Goal: Task Accomplishment & Management: Manage account settings

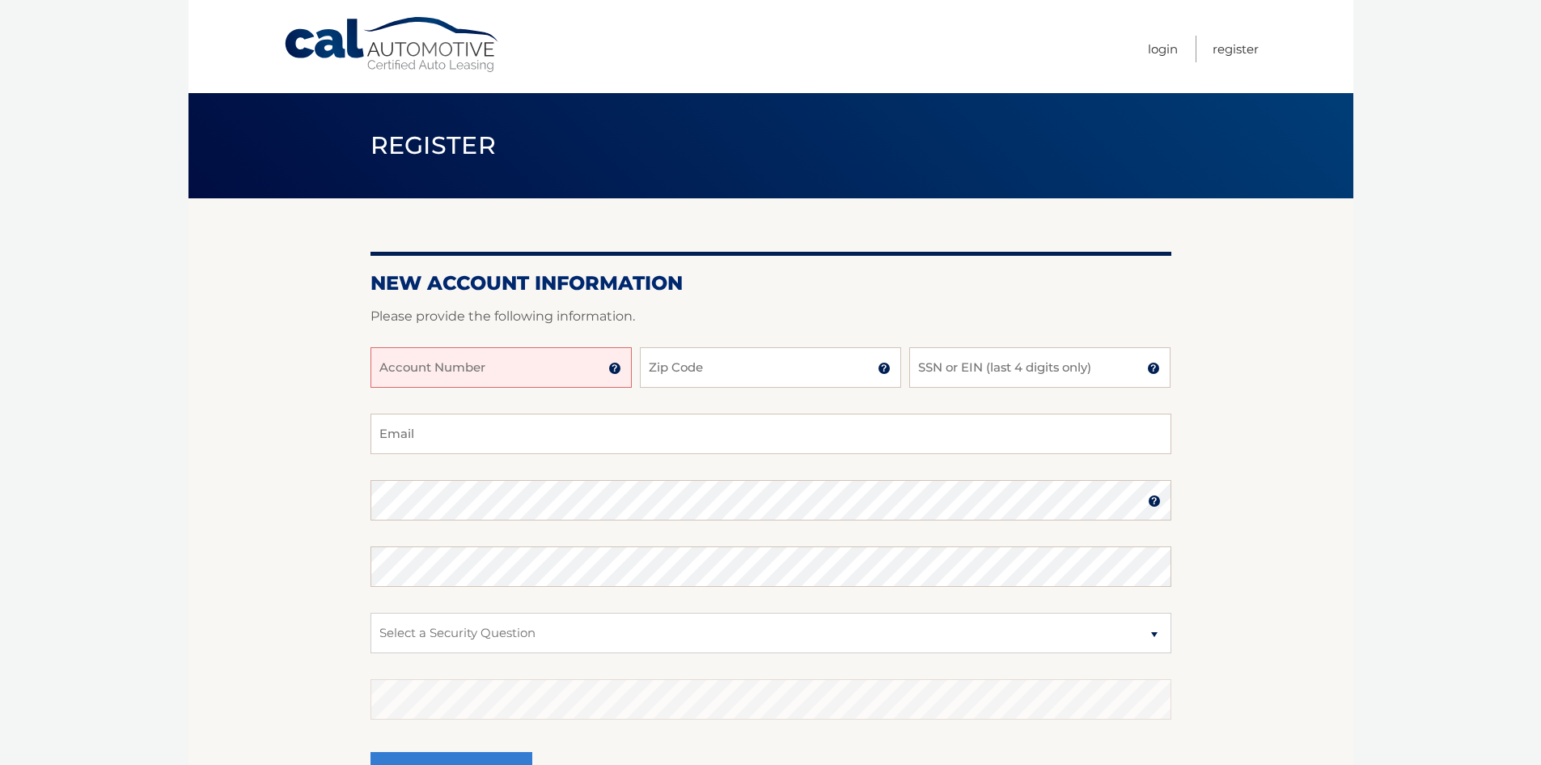
click at [532, 373] on input "Account Number" at bounding box center [501, 367] width 261 height 40
type input "44455990764"
click at [718, 365] on input "Zip Code" at bounding box center [770, 367] width 261 height 40
type input "08816"
click at [972, 369] on input "SSN or EIN (last 4 digits only)" at bounding box center [1039, 367] width 261 height 40
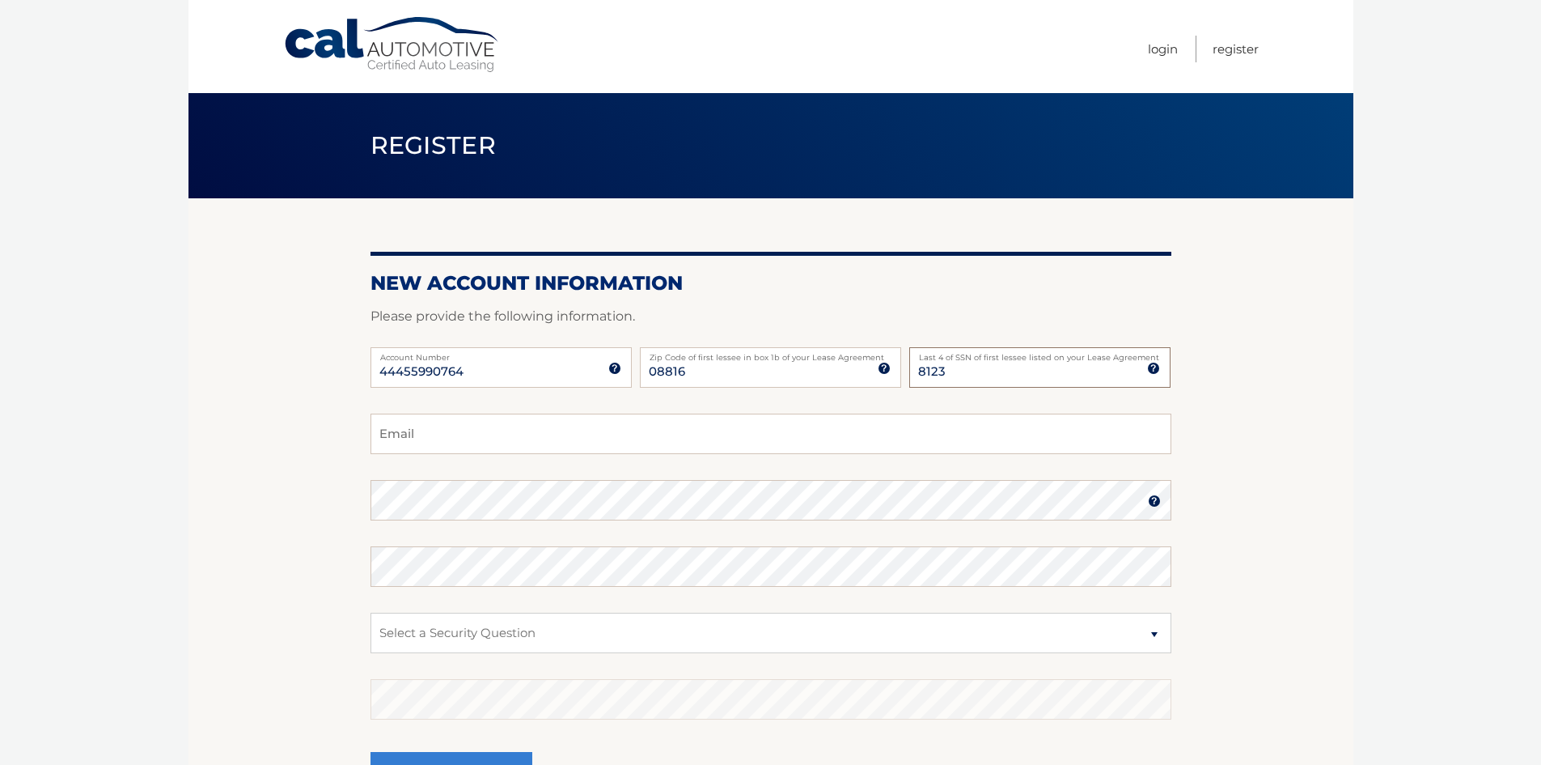
type input "8123"
click at [515, 438] on input "Email" at bounding box center [771, 433] width 801 height 40
type input "psengineersinc@gmail.com"
click at [316, 608] on section "New Account Information Please provide the following information. 44455990764 A…" at bounding box center [771, 514] width 1165 height 632
click at [331, 513] on section "New Account Information Please provide the following information. 44455990764 A…" at bounding box center [771, 514] width 1165 height 632
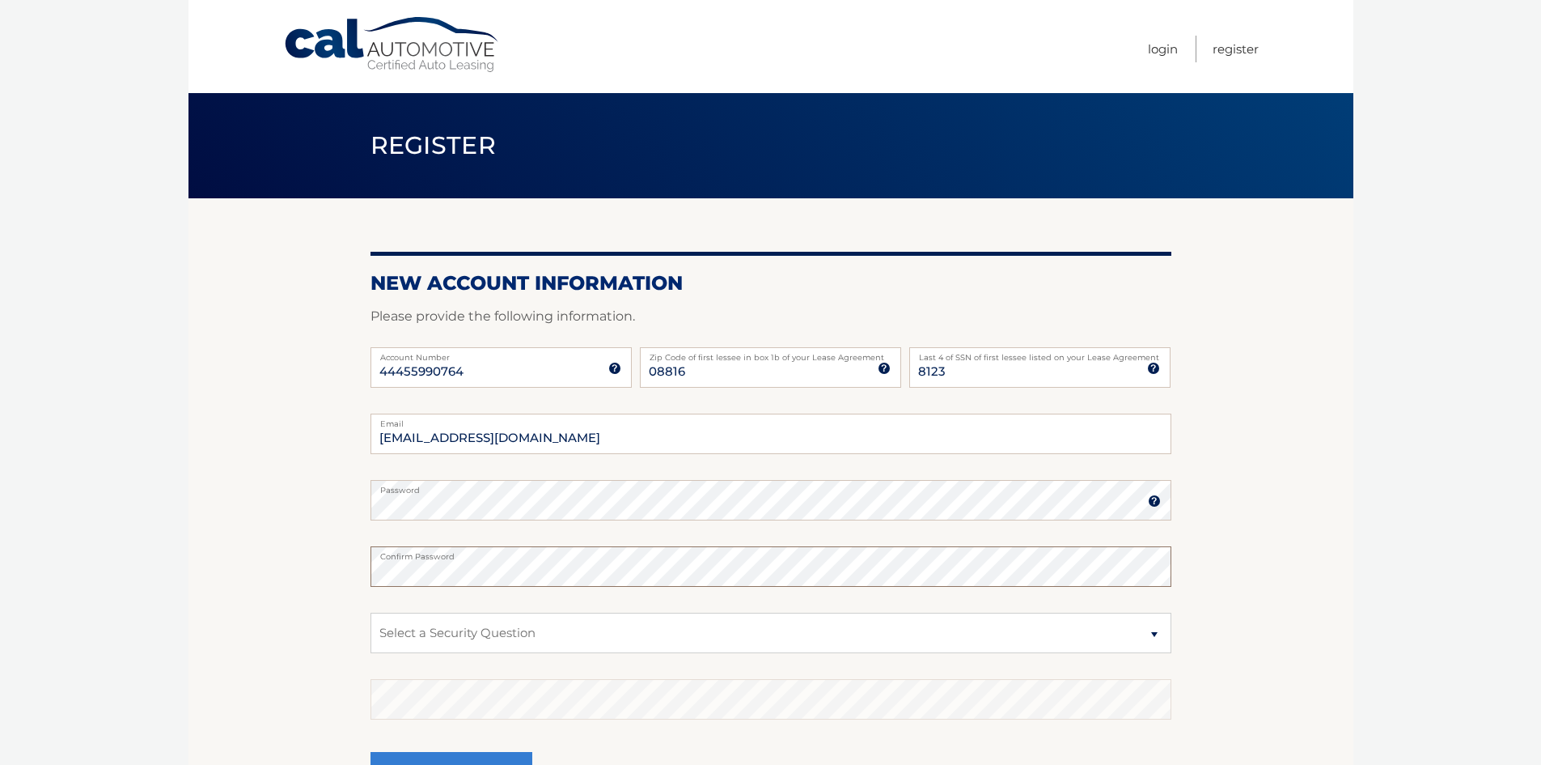
scroll to position [189, 0]
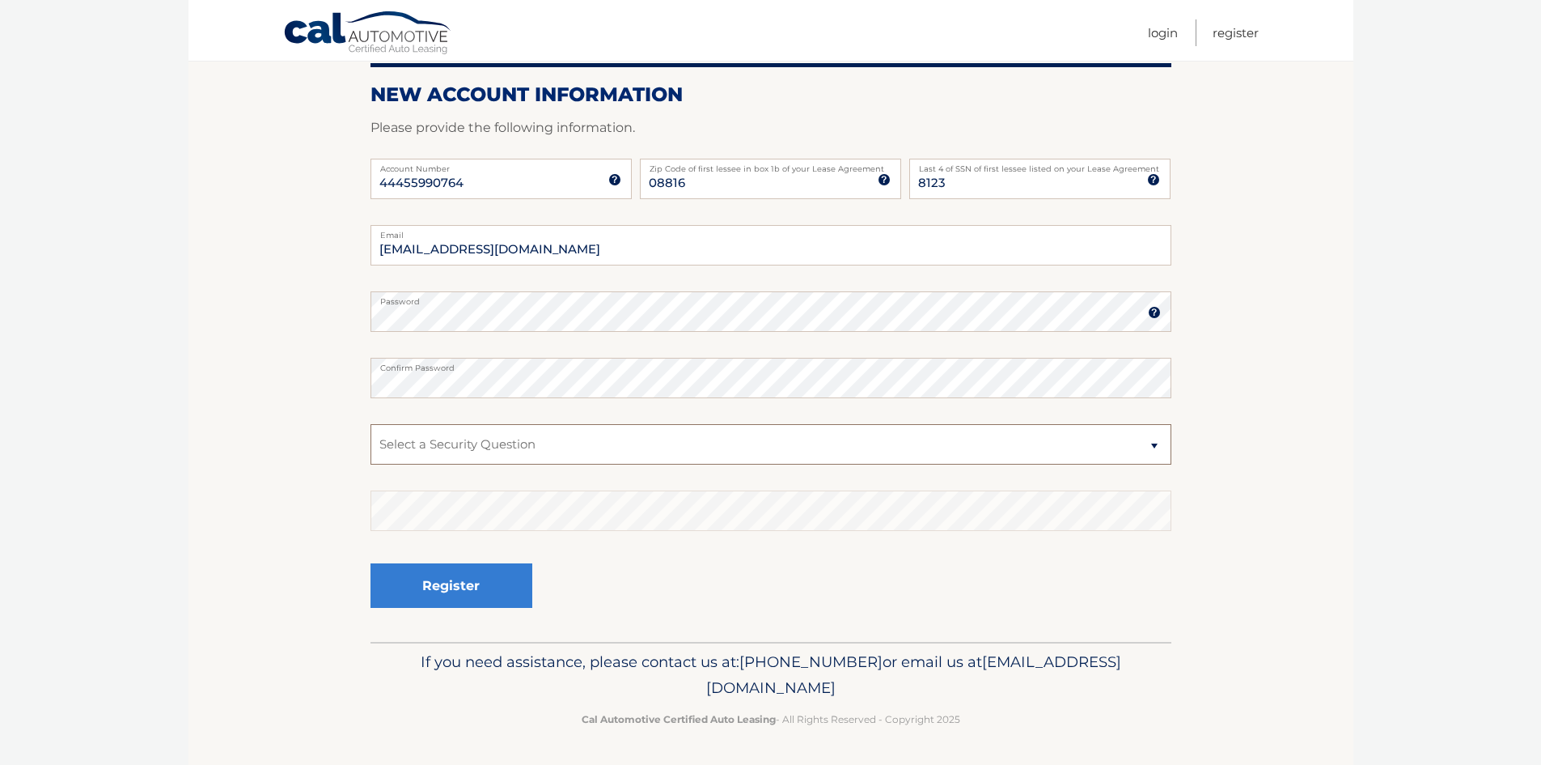
click at [1138, 438] on select "Select a Security Question What was the name of your elementary school? What is…" at bounding box center [771, 444] width 801 height 40
select select "4"
click at [371, 424] on select "Select a Security Question What was the name of your elementary school? What is…" at bounding box center [771, 444] width 801 height 40
click at [467, 591] on button "Register" at bounding box center [452, 585] width 162 height 44
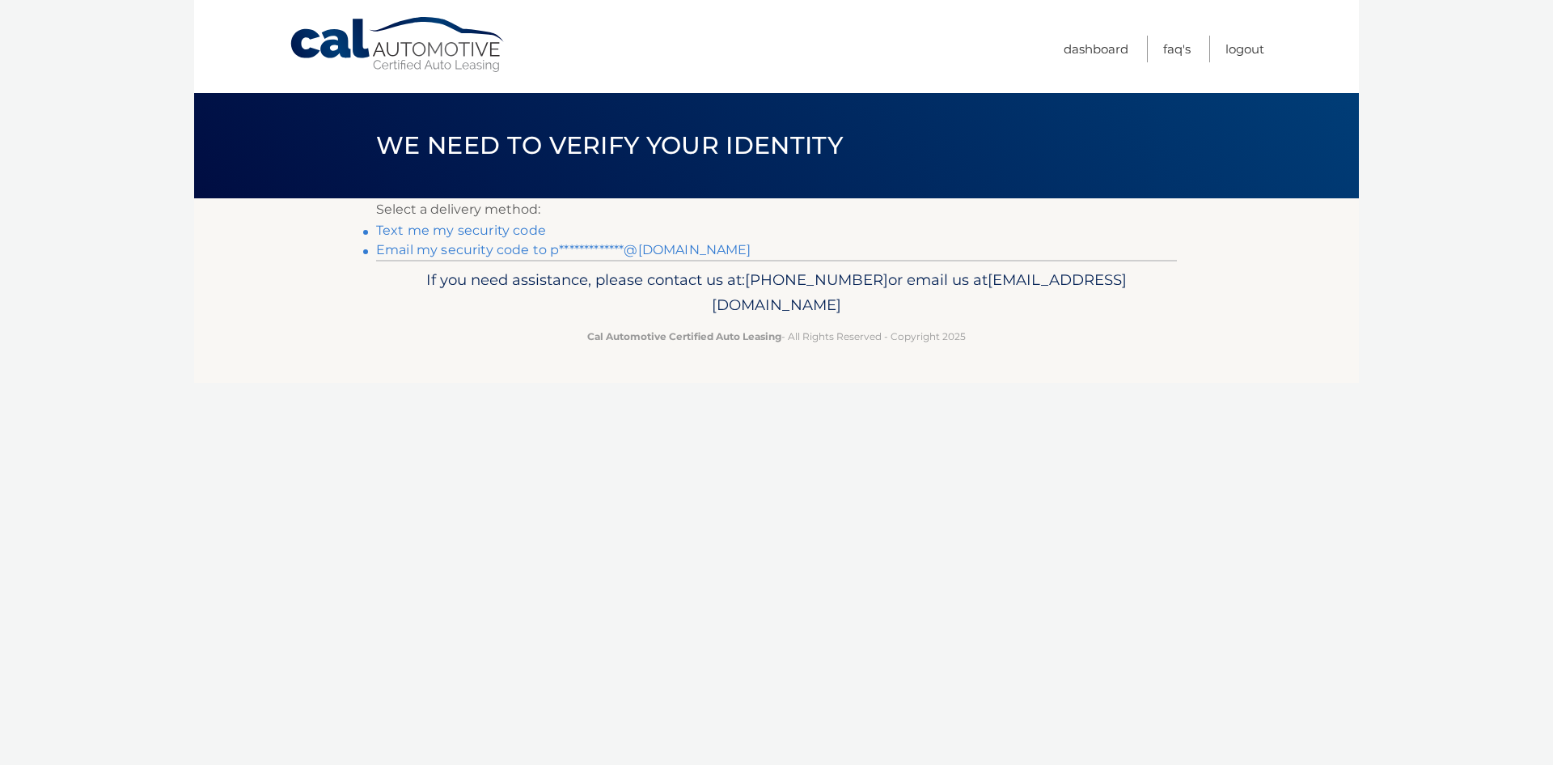
click at [467, 230] on link "Text me my security code" at bounding box center [461, 229] width 170 height 15
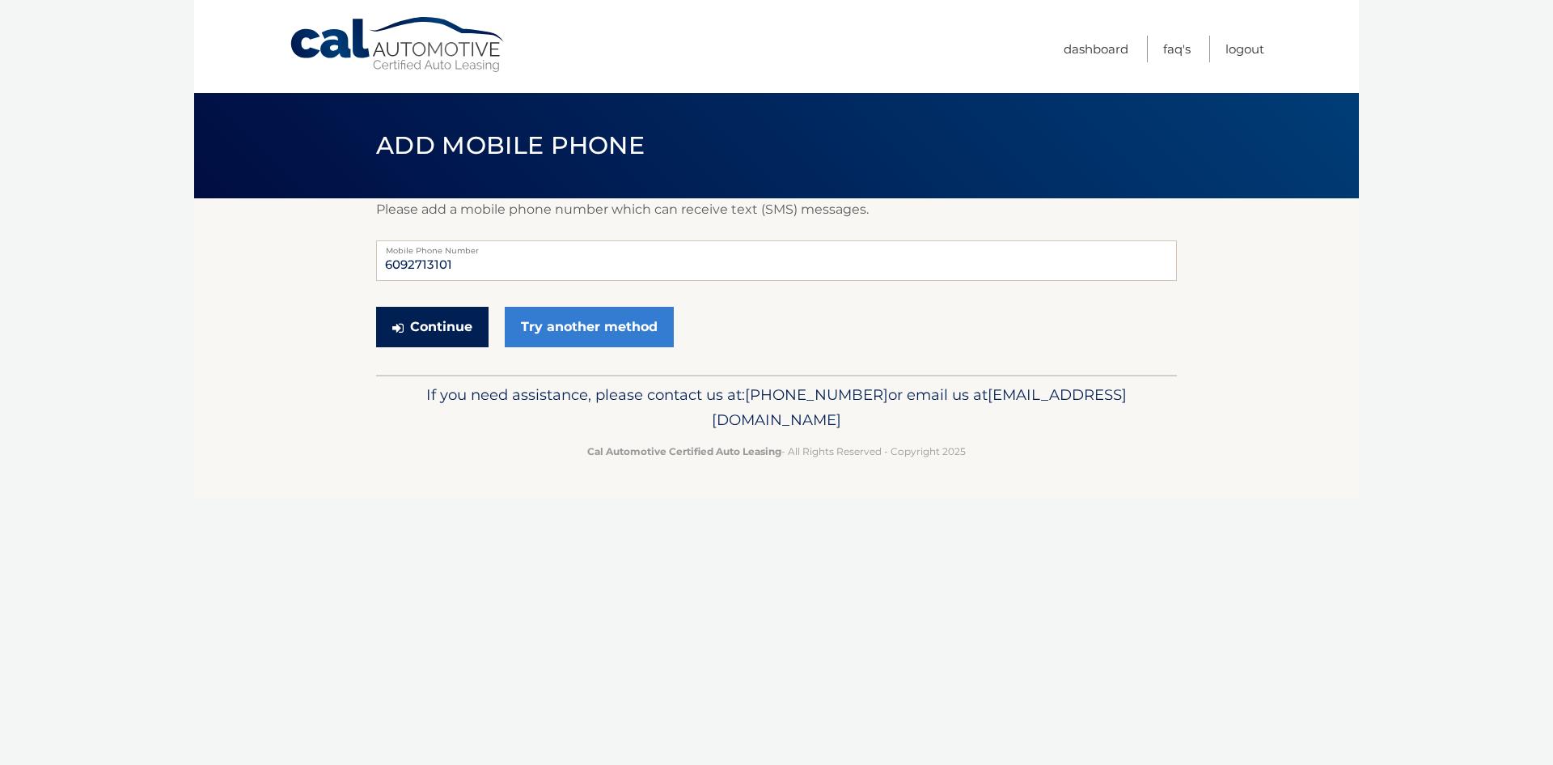
click at [434, 327] on button "Continue" at bounding box center [432, 327] width 112 height 40
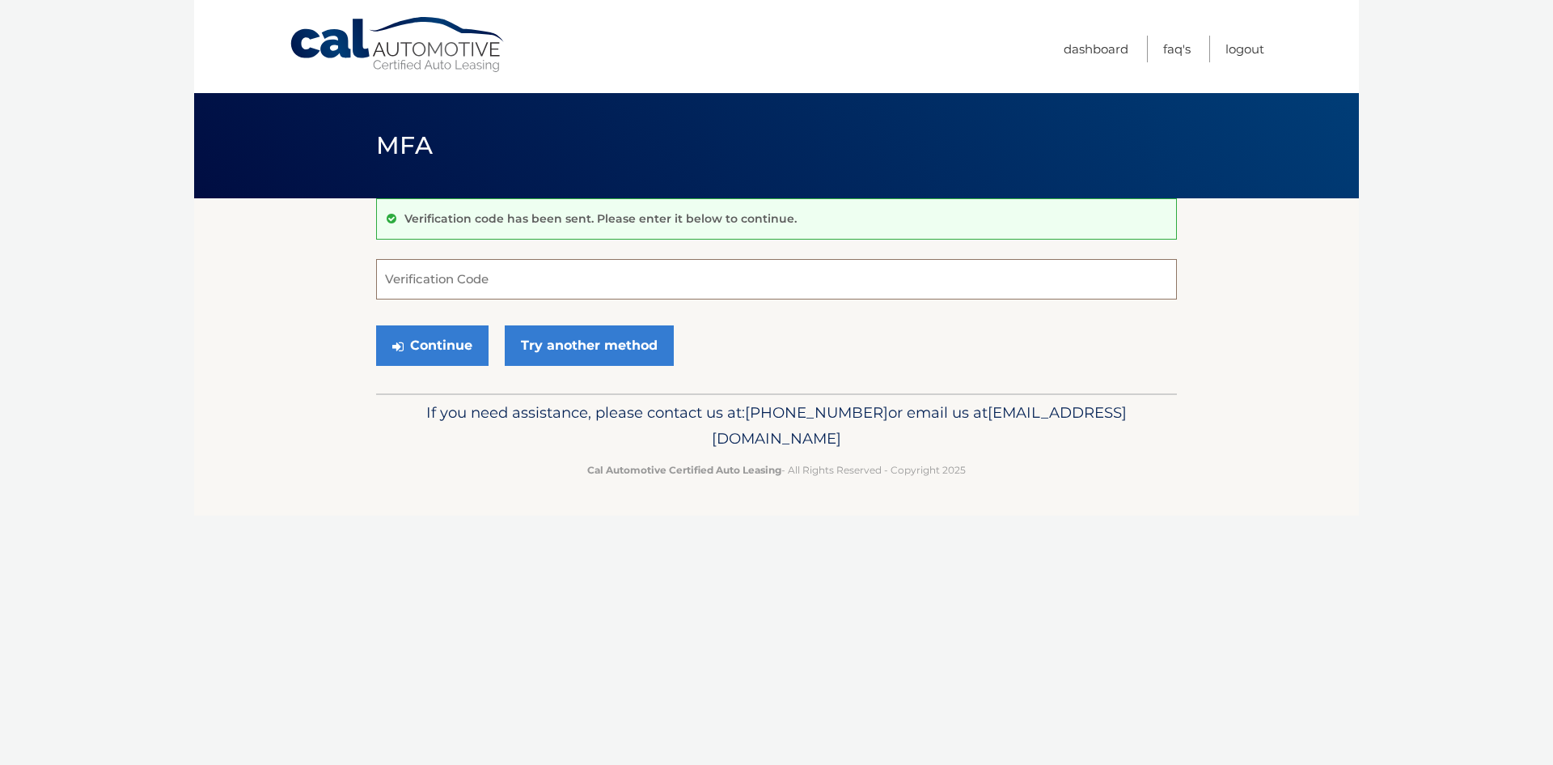
click at [470, 277] on input "Verification Code" at bounding box center [776, 279] width 801 height 40
type input "596749"
click at [433, 350] on button "Continue" at bounding box center [432, 345] width 112 height 40
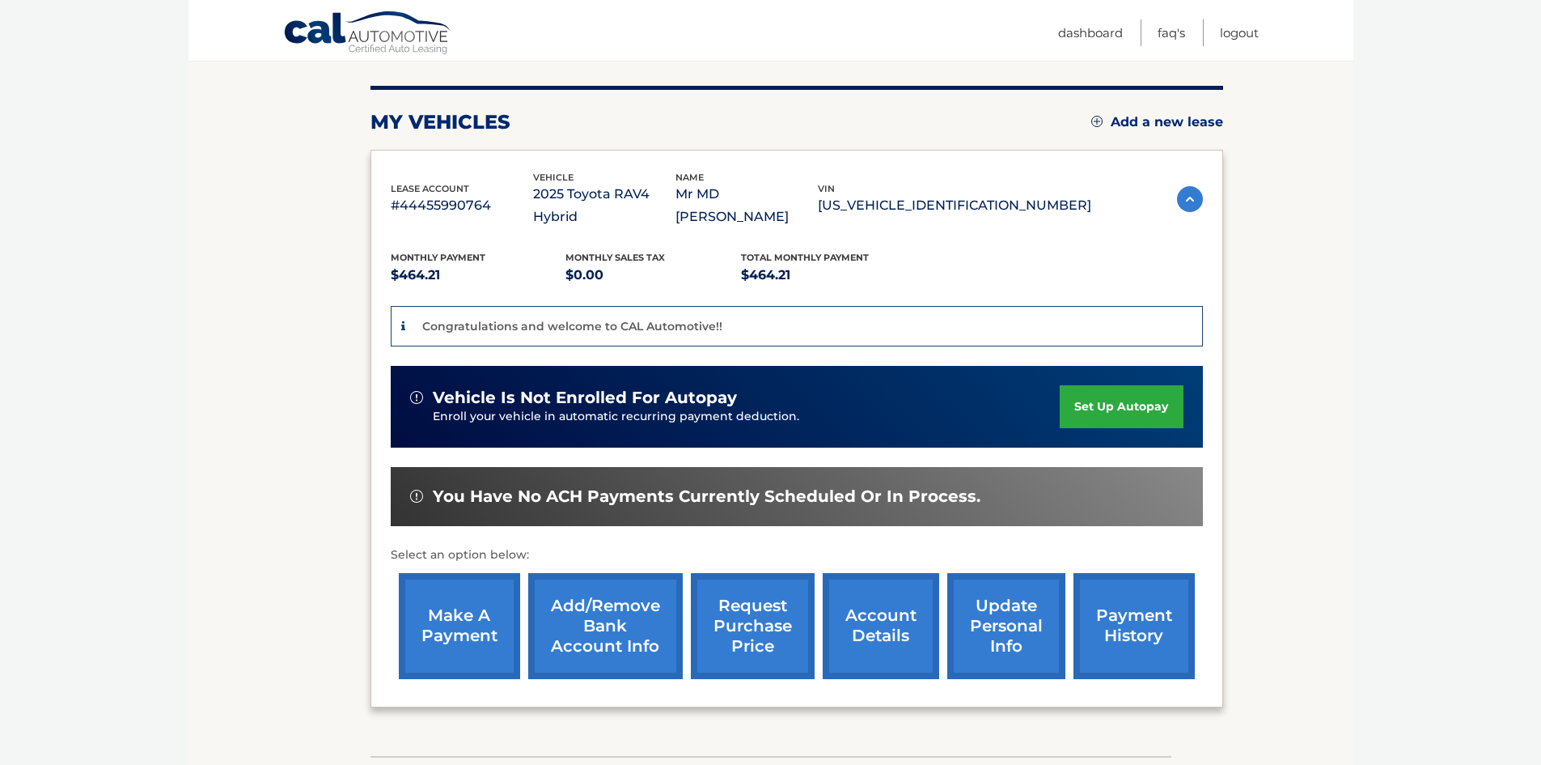
scroll to position [243, 0]
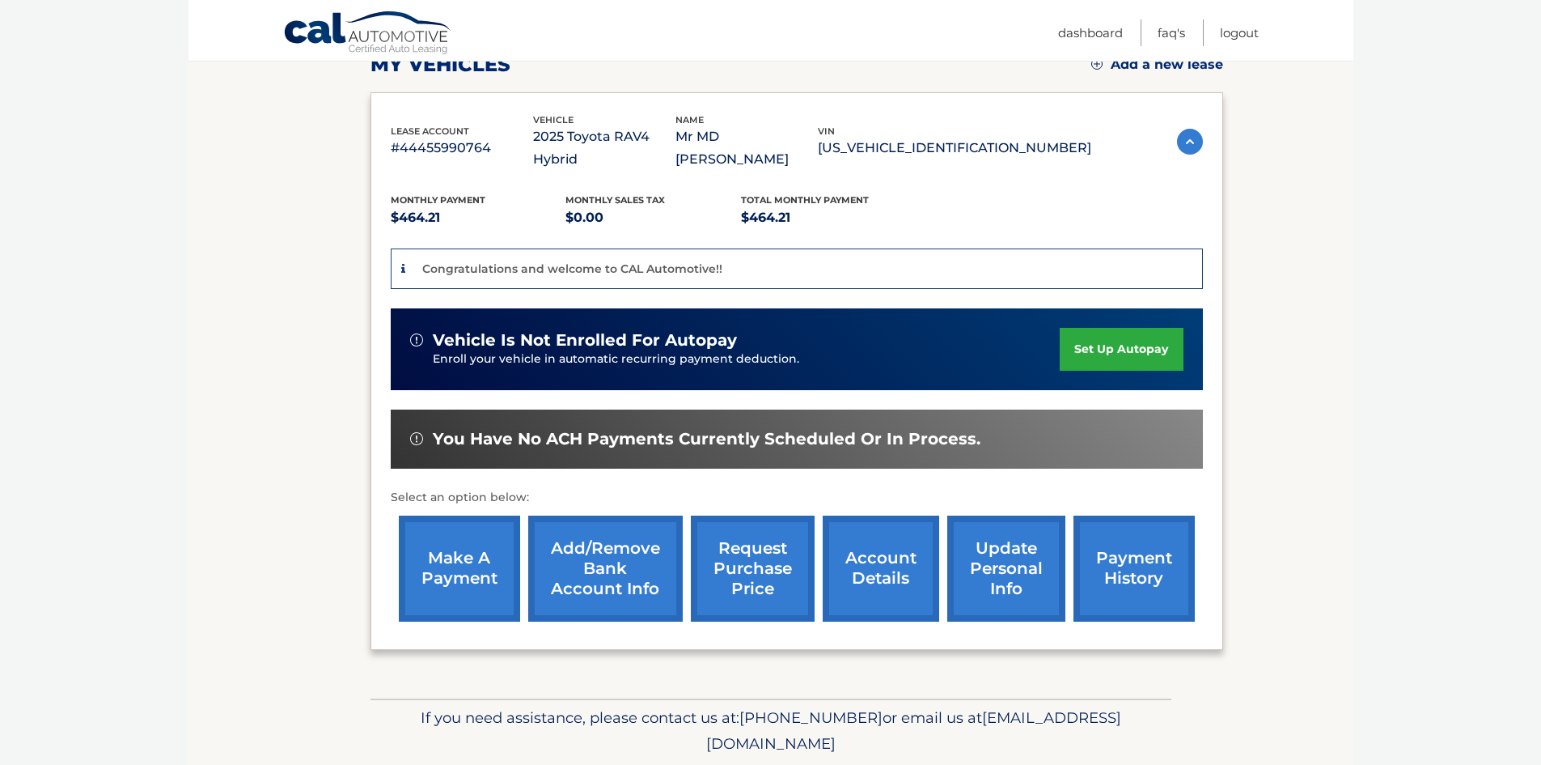
click at [1129, 328] on link "set up autopay" at bounding box center [1121, 349] width 123 height 43
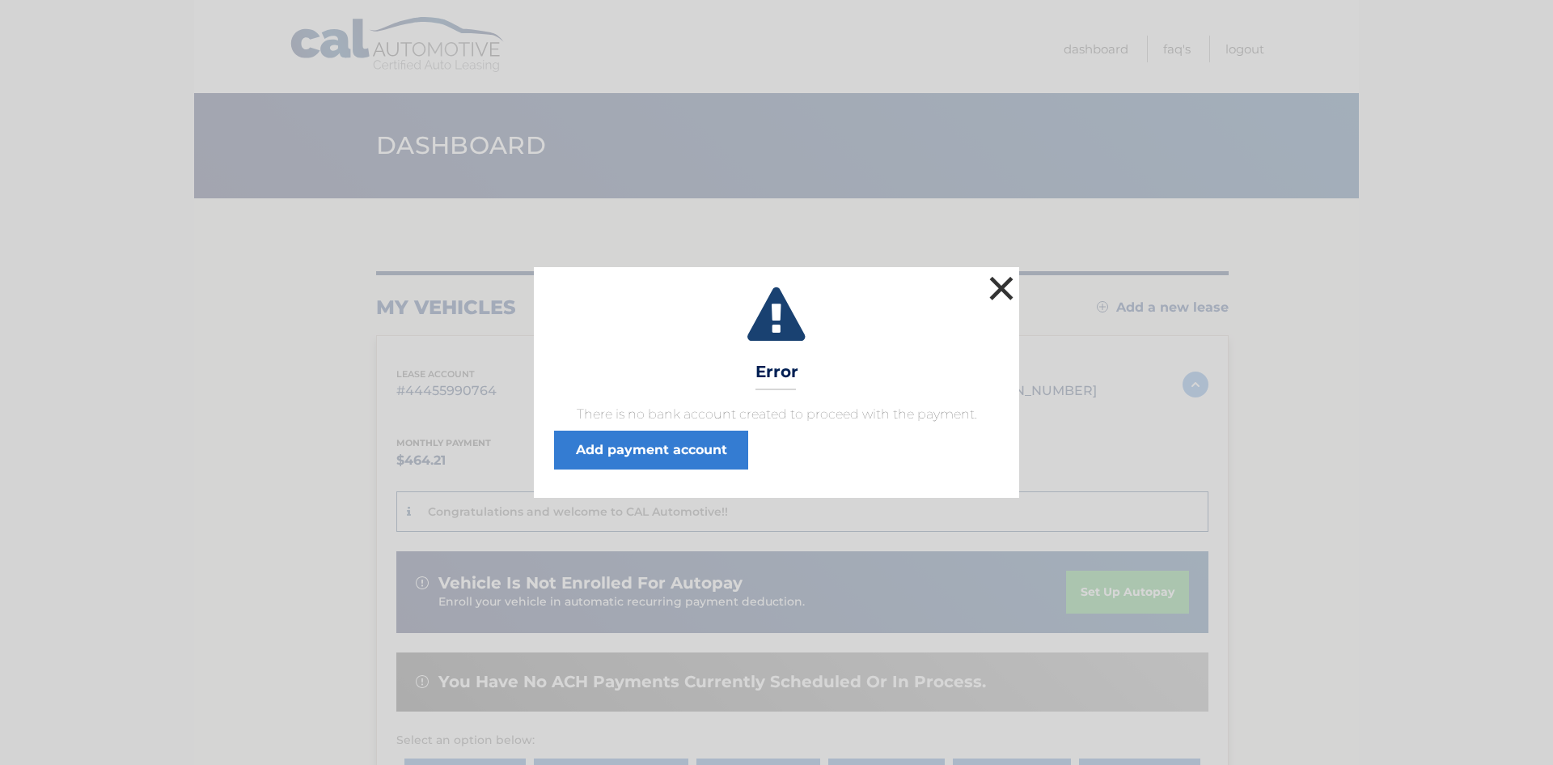
click at [1003, 291] on button "×" at bounding box center [1001, 288] width 32 height 32
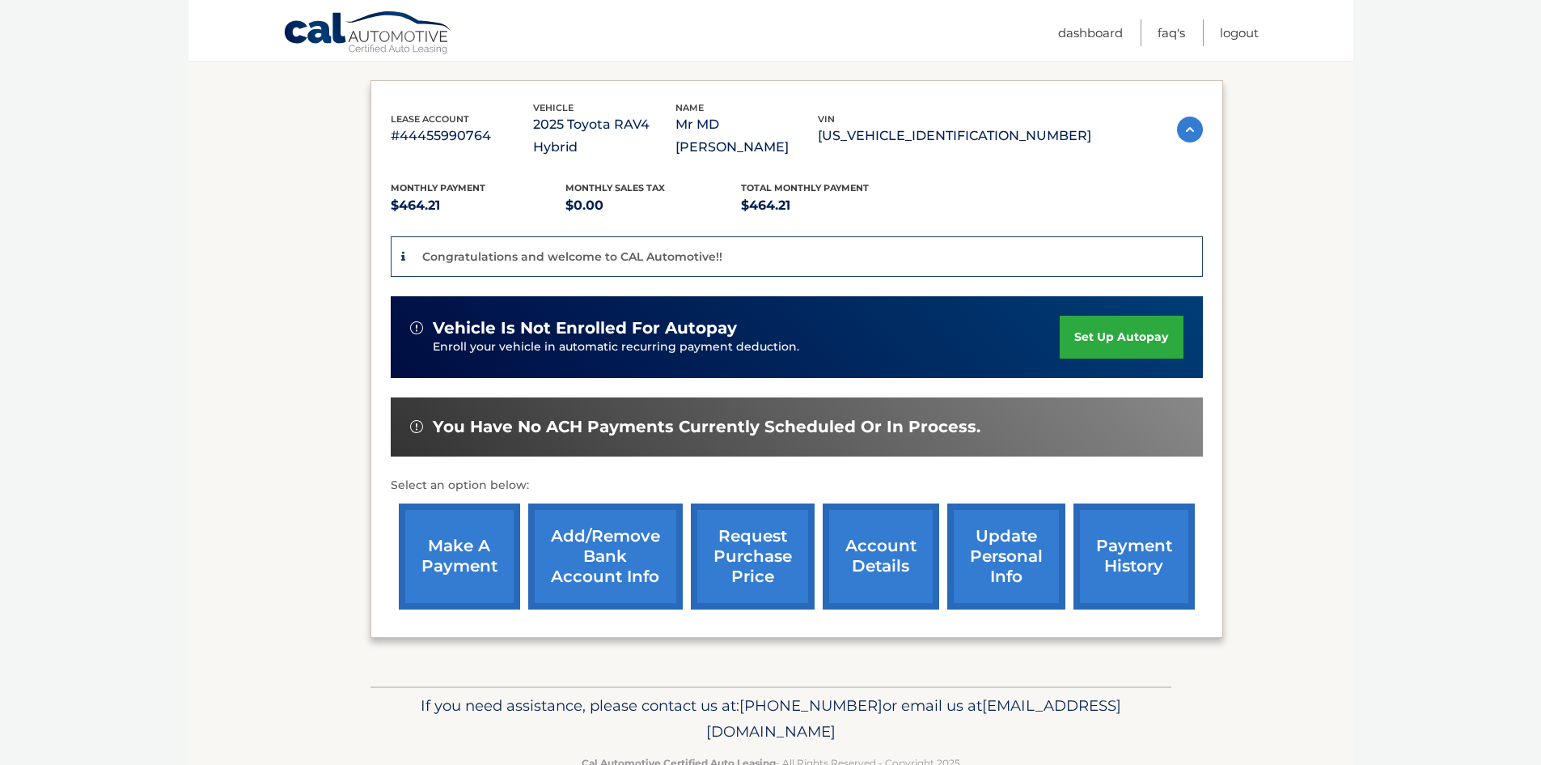
scroll to position [277, 0]
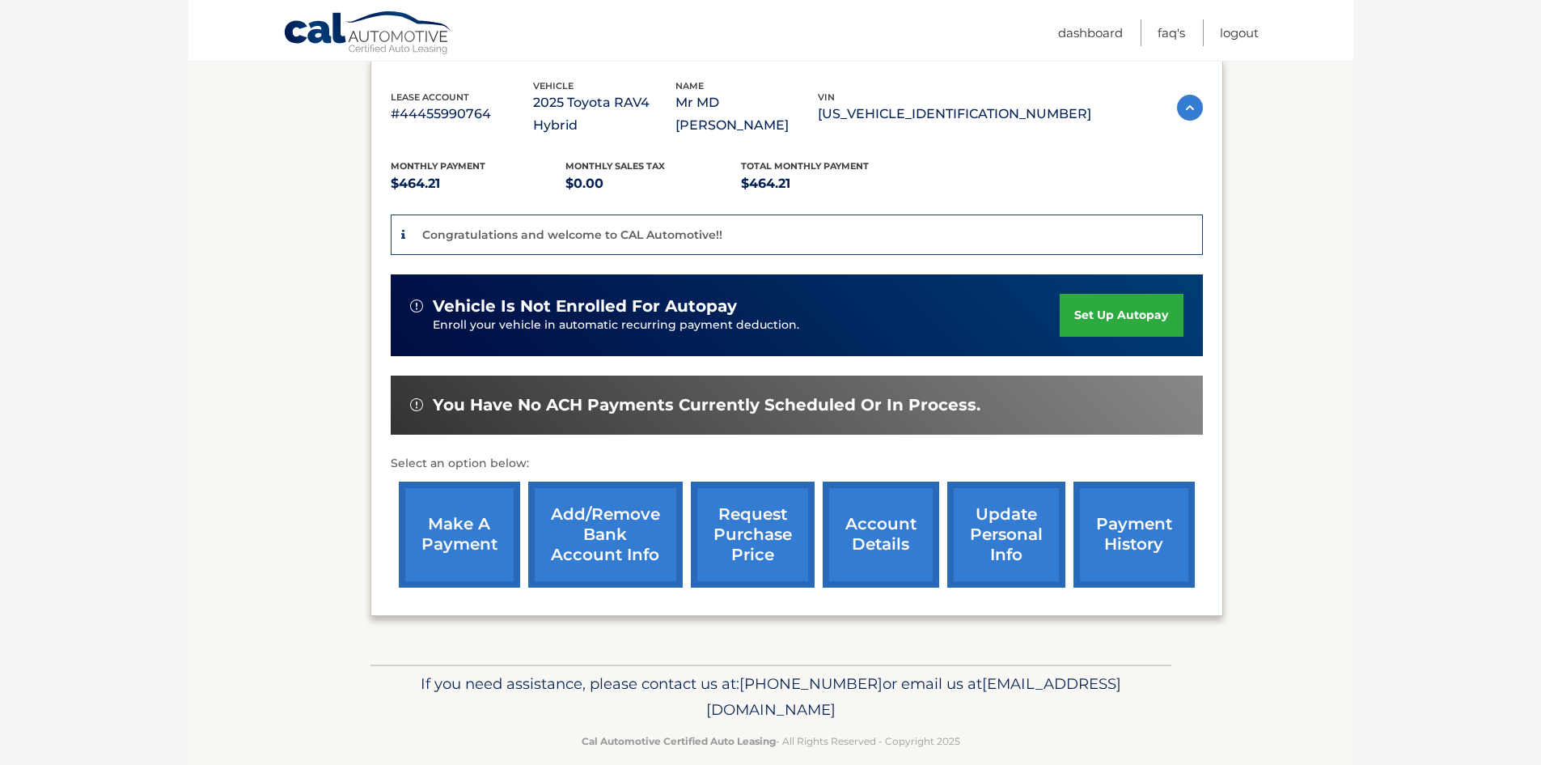
click at [1103, 510] on link "payment history" at bounding box center [1134, 534] width 121 height 106
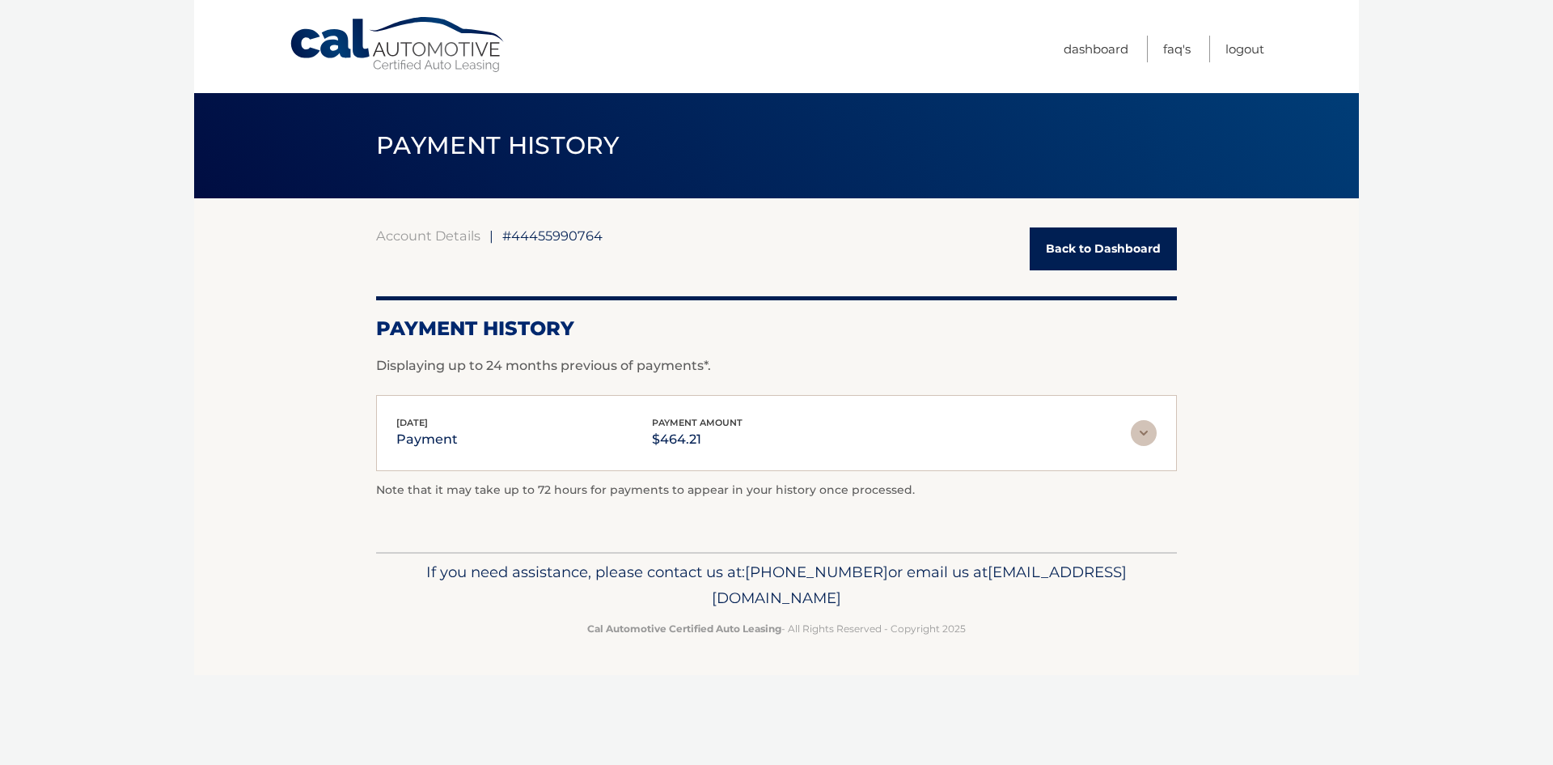
click at [1137, 431] on img at bounding box center [1144, 433] width 26 height 26
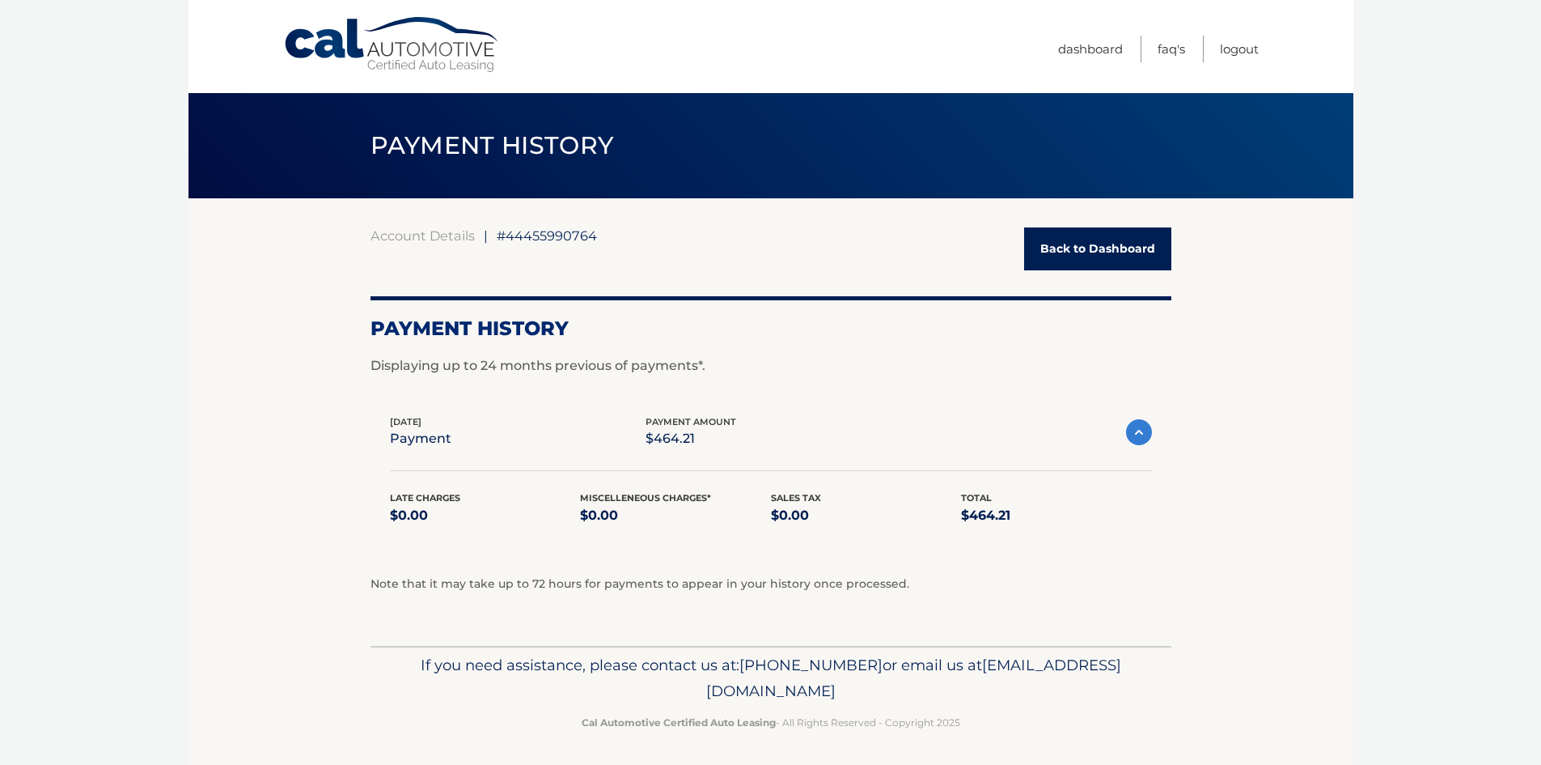
click at [1251, 509] on section "Account Details | #44455990764 Back to Dashboard Payment History Displaying up …" at bounding box center [771, 421] width 1165 height 447
click at [1102, 248] on link "Back to Dashboard" at bounding box center [1097, 248] width 147 height 43
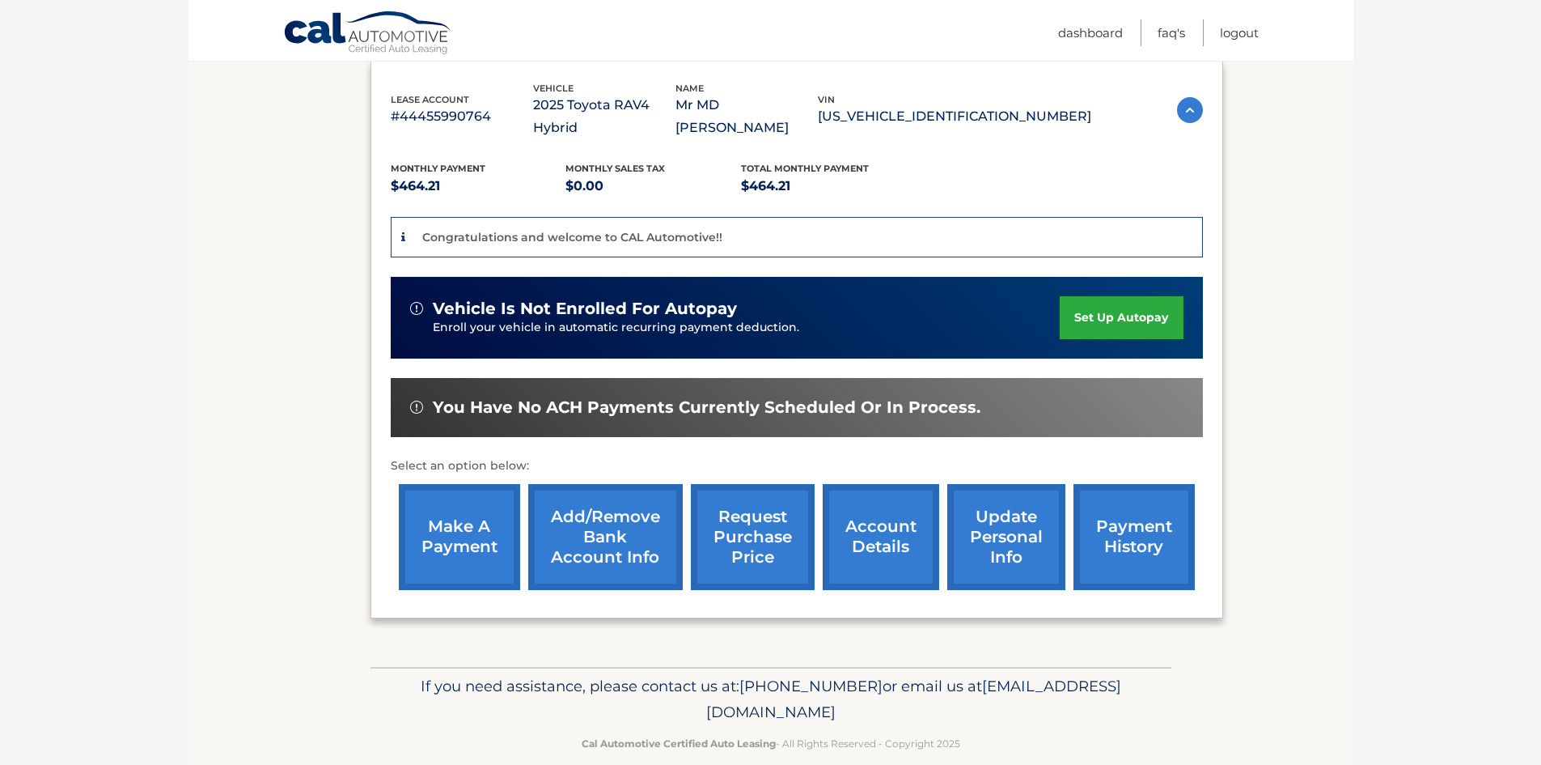
scroll to position [277, 0]
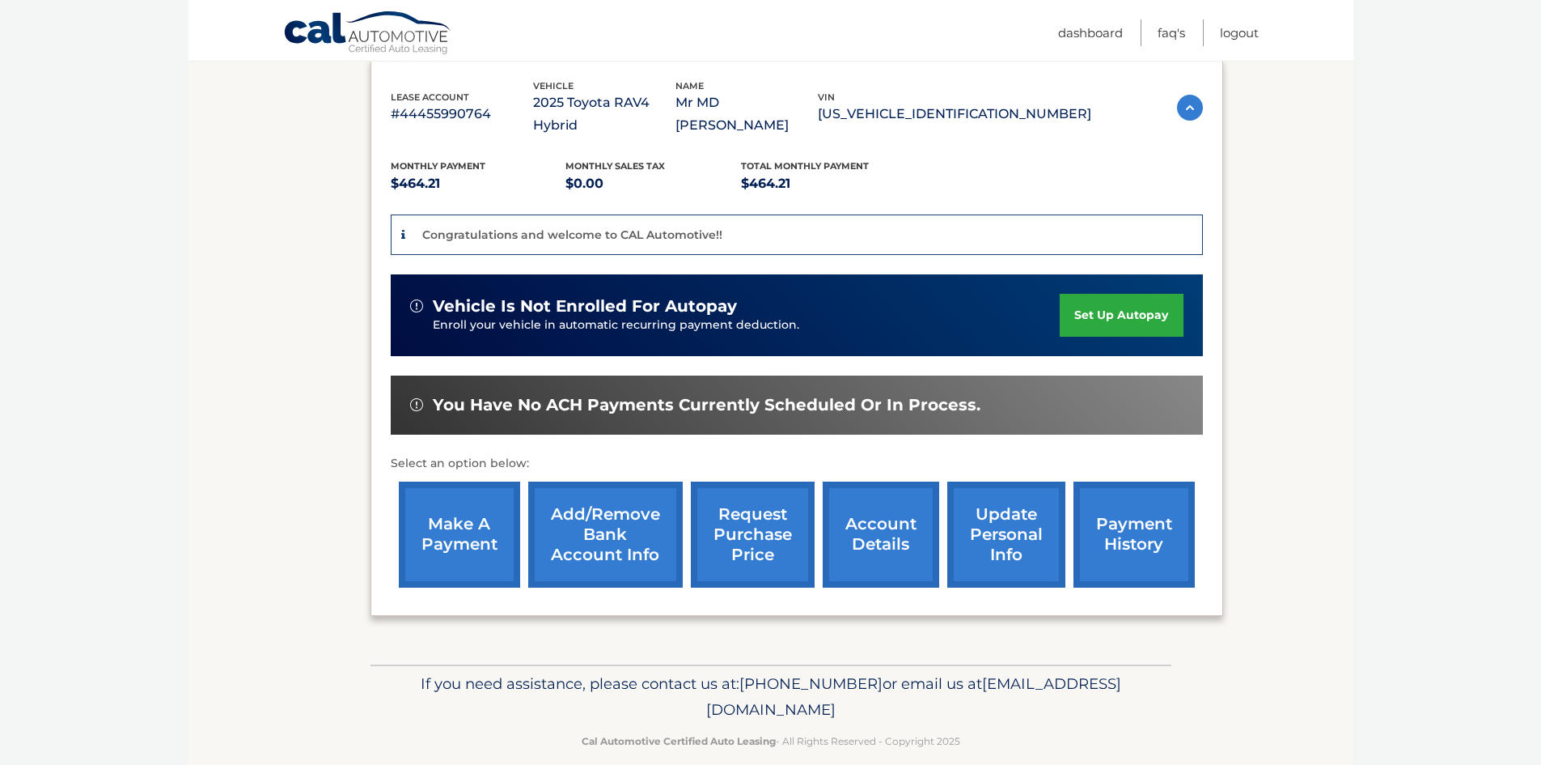
click at [582, 510] on link "Add/Remove bank account info" at bounding box center [605, 534] width 155 height 106
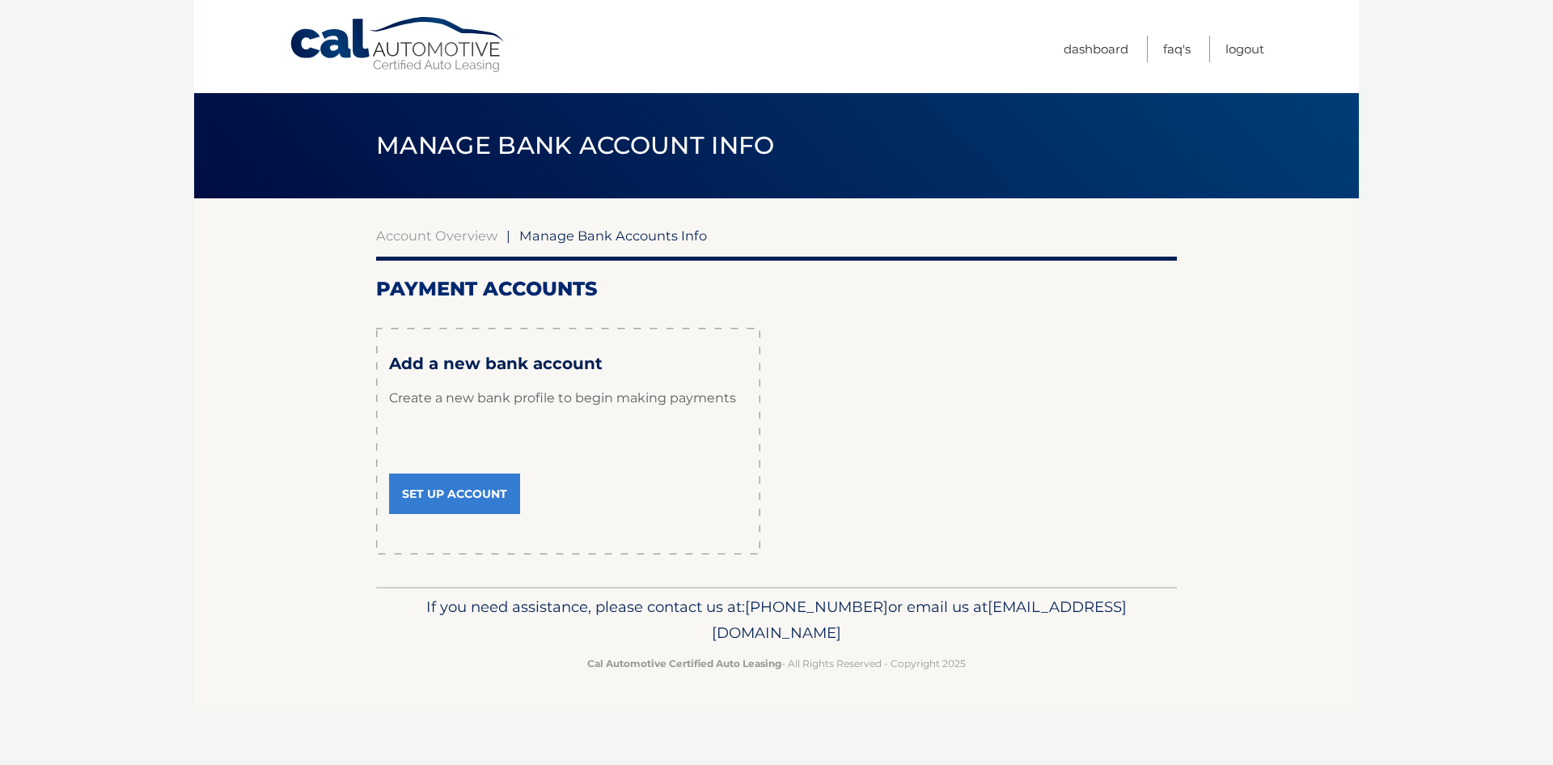
click at [459, 493] on link "Set Up Account" at bounding box center [454, 493] width 131 height 40
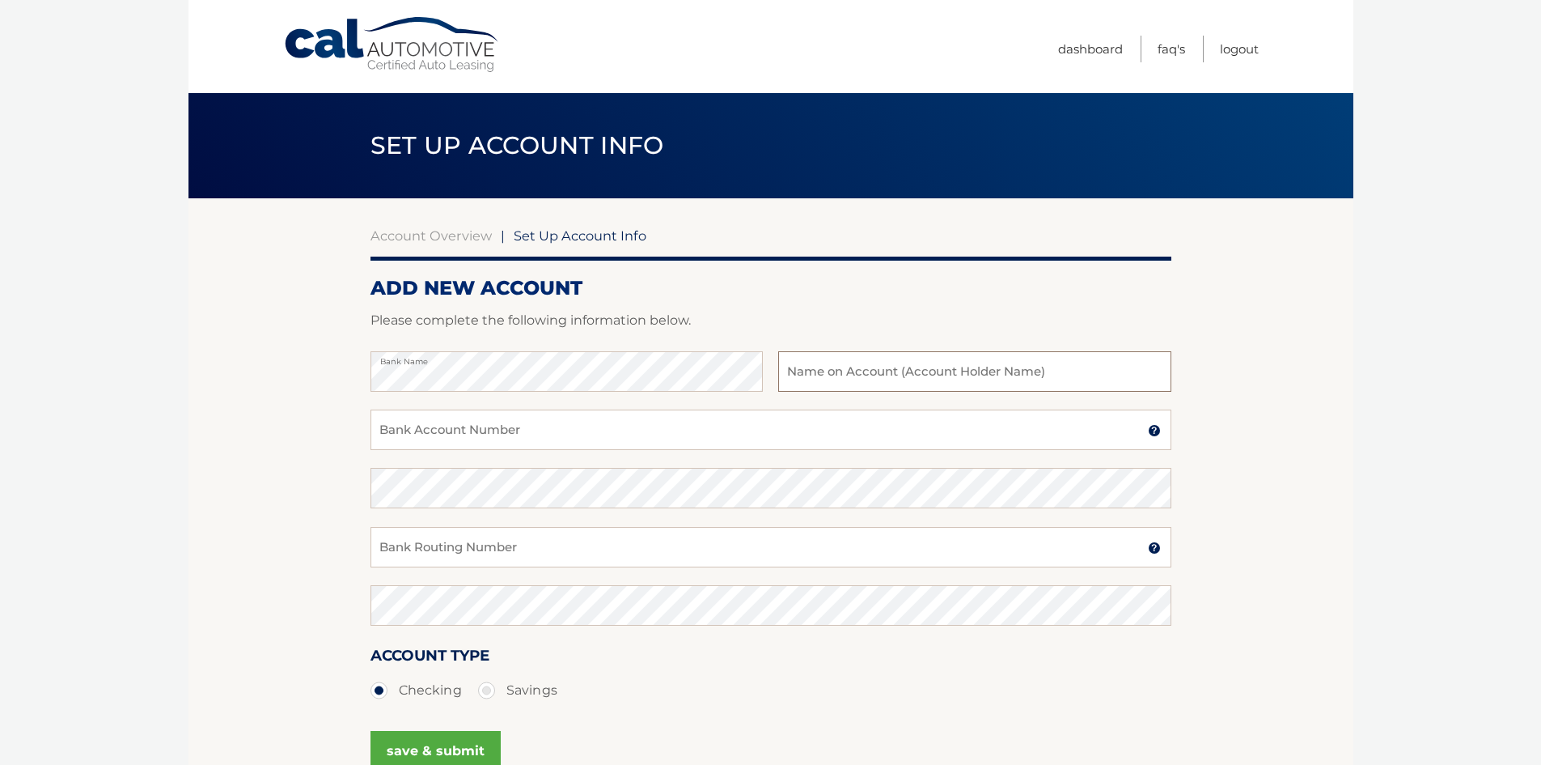
click at [831, 372] on input "text" at bounding box center [974, 371] width 392 height 40
drag, startPoint x: 877, startPoint y: 376, endPoint x: 952, endPoint y: 379, distance: 75.3
click at [952, 379] on input "SALAHUDDIN MD" at bounding box center [974, 371] width 392 height 40
click at [787, 375] on input "SALAHUDDIN" at bounding box center [974, 371] width 392 height 40
paste input "MD"
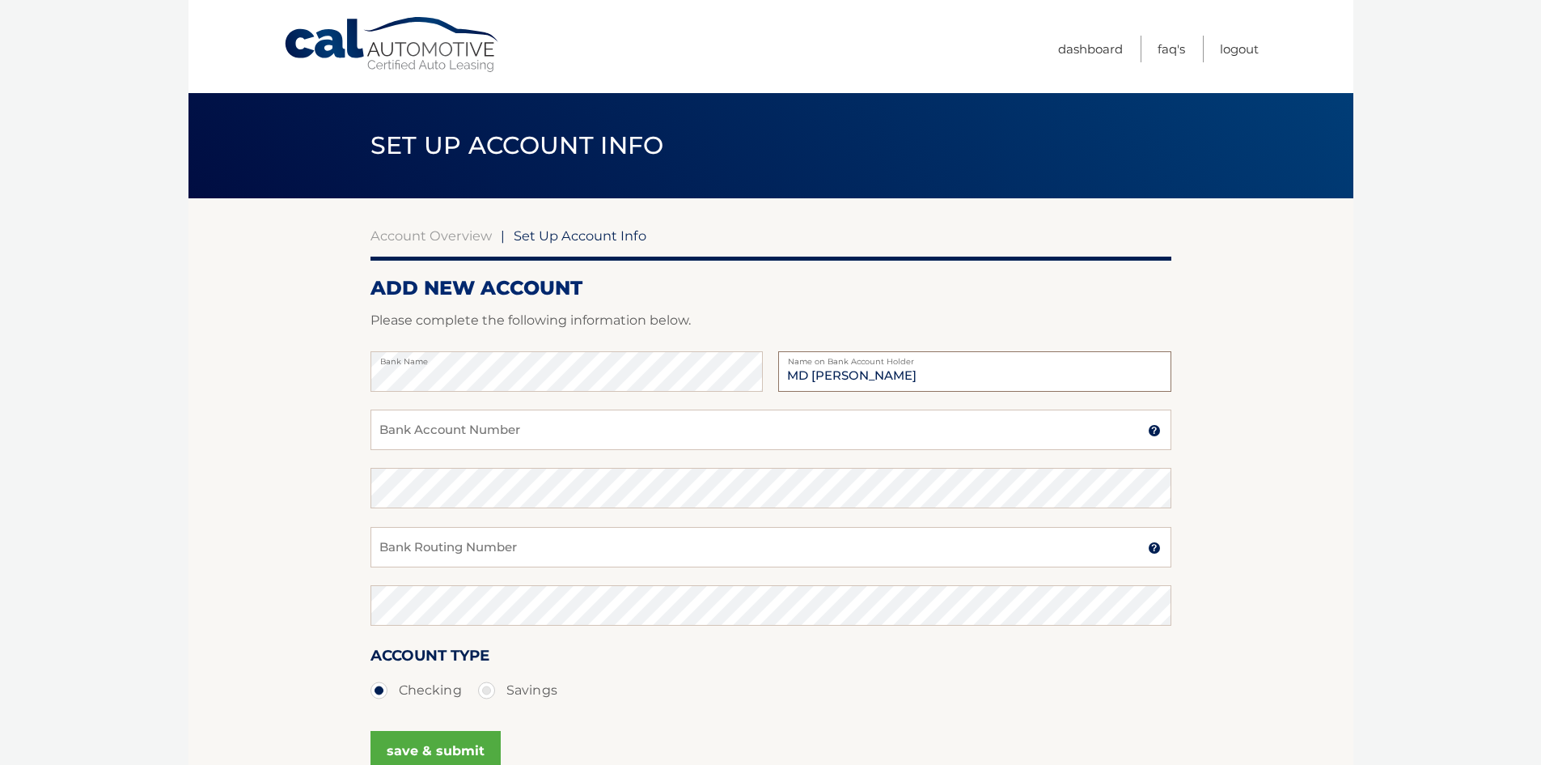
type input "MD SALAHUDDIN"
click at [531, 431] on input "Bank Account Number" at bounding box center [771, 429] width 801 height 40
type input "8443743391"
click at [462, 545] on input "Bank Routing Number" at bounding box center [771, 547] width 801 height 40
type input "021200025"
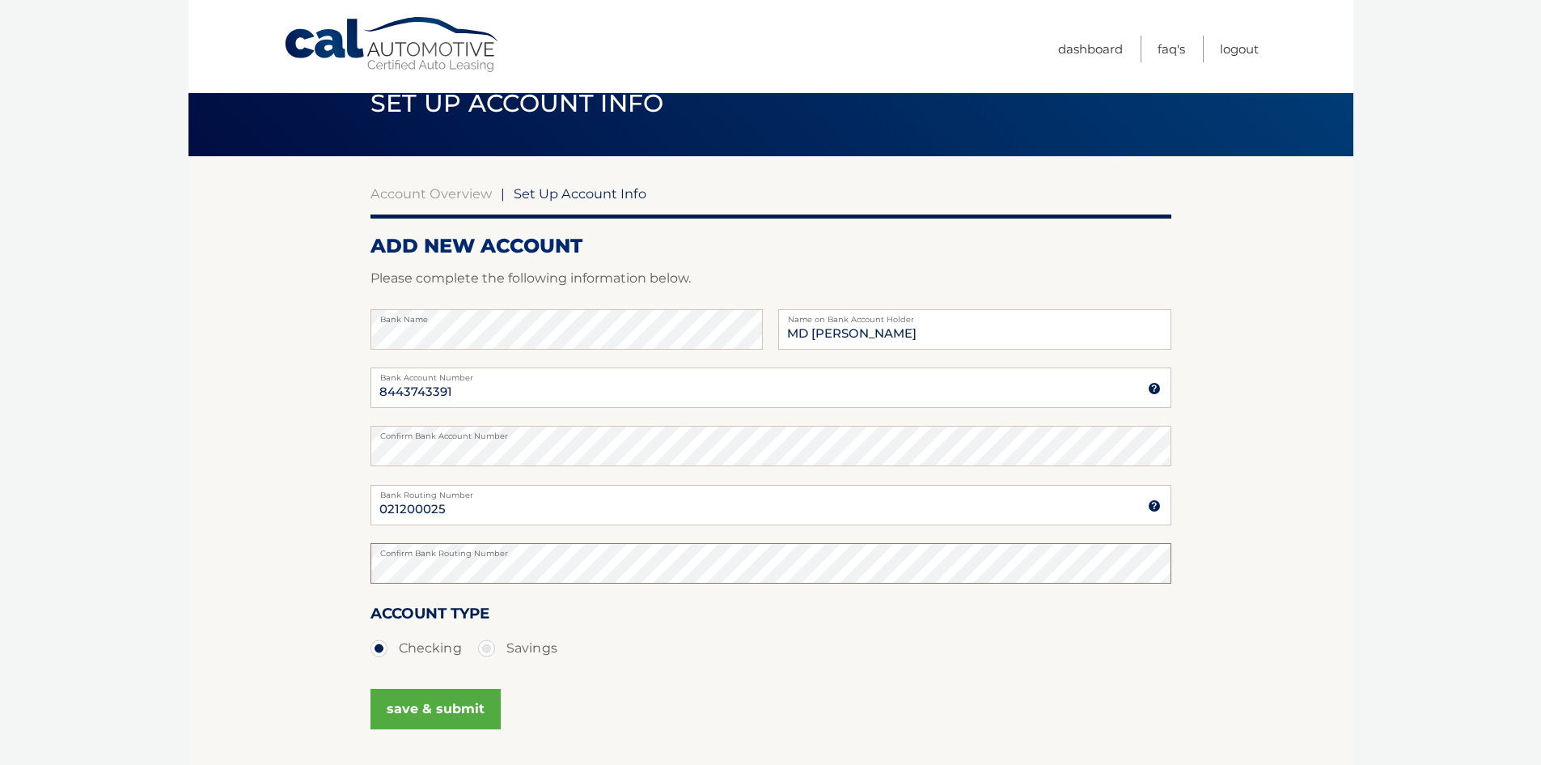
scroll to position [81, 0]
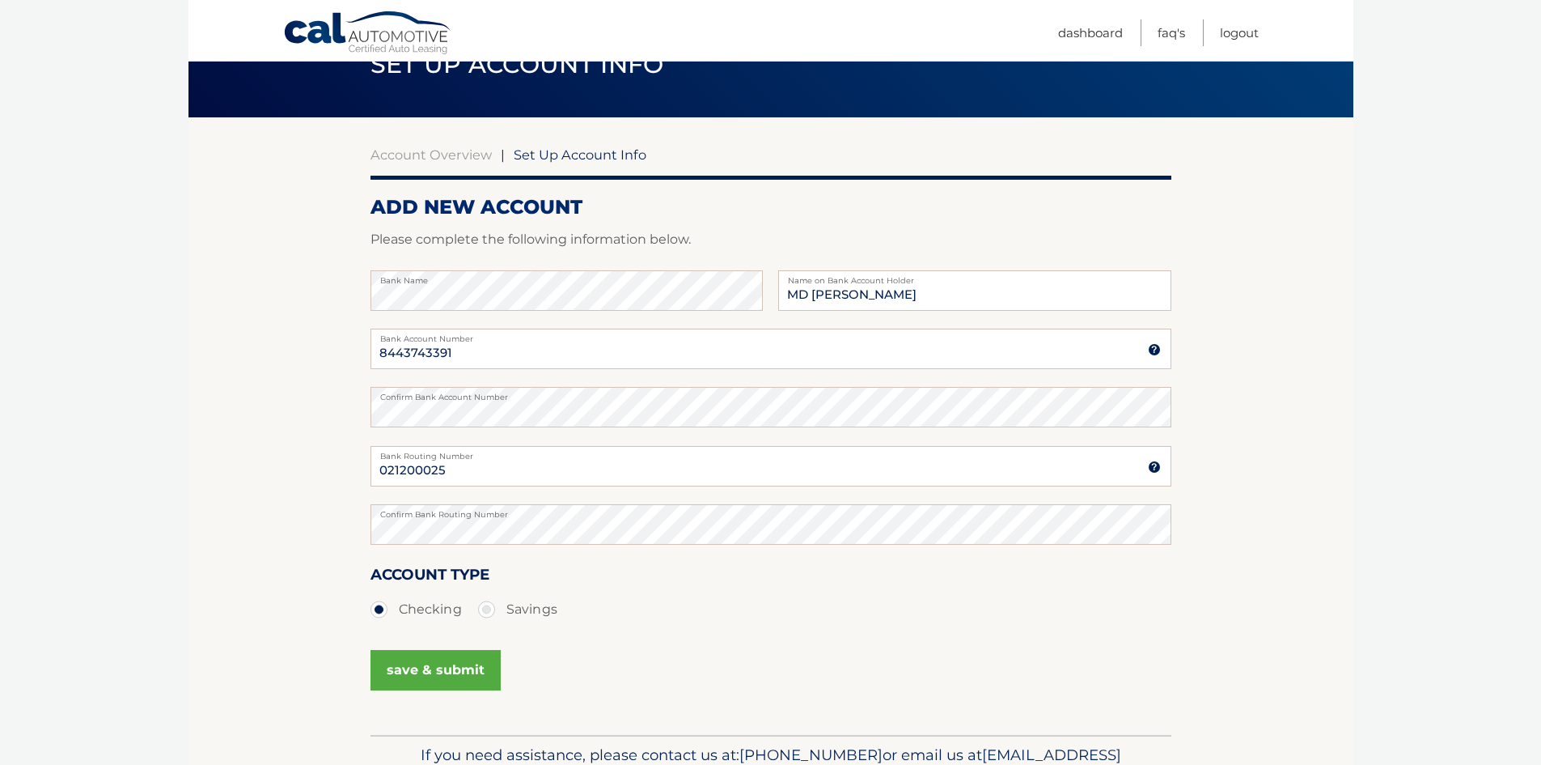
click at [443, 664] on button "save & submit" at bounding box center [436, 670] width 130 height 40
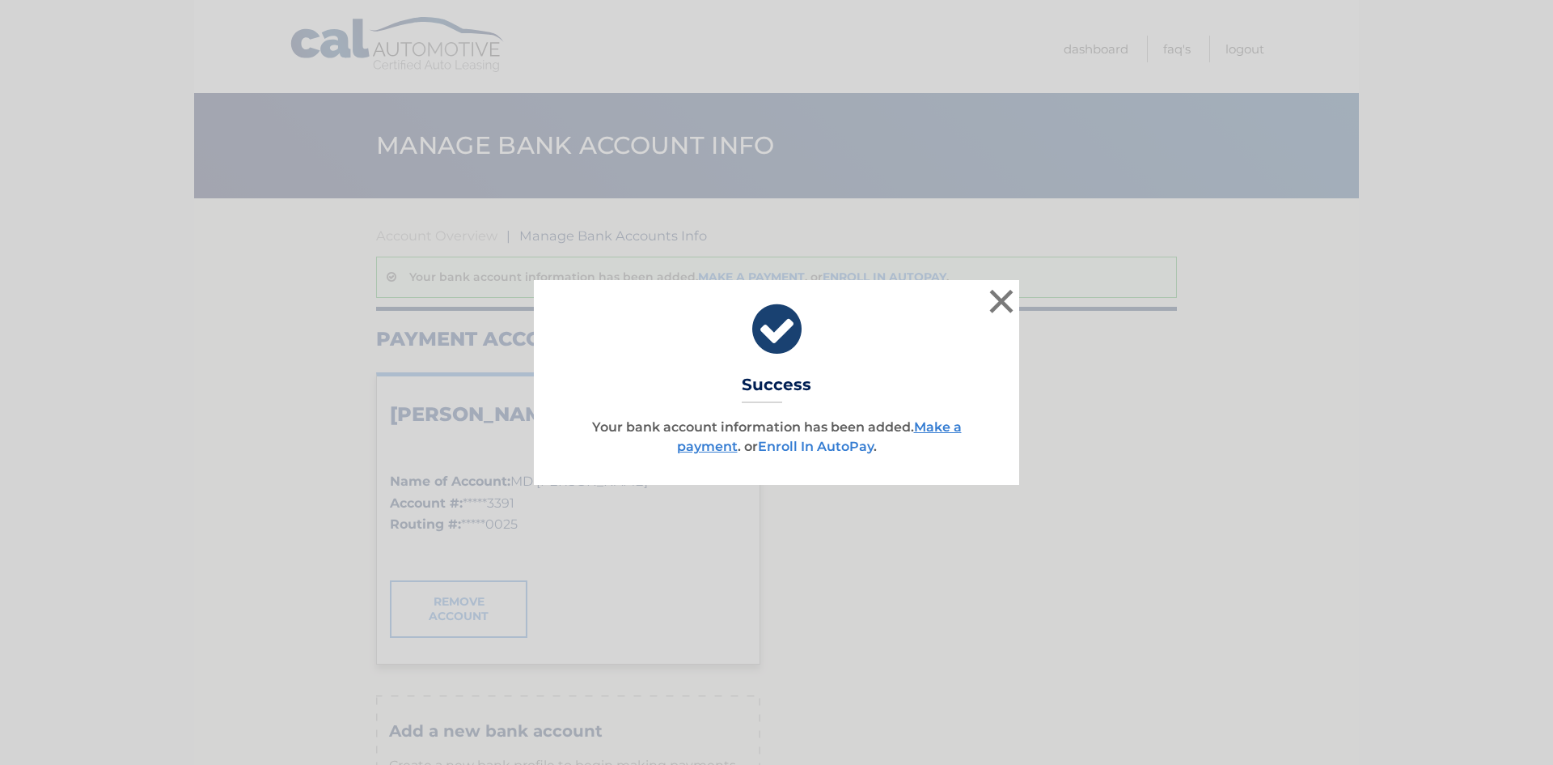
click at [815, 446] on link "Enroll In AutoPay" at bounding box center [816, 445] width 116 height 15
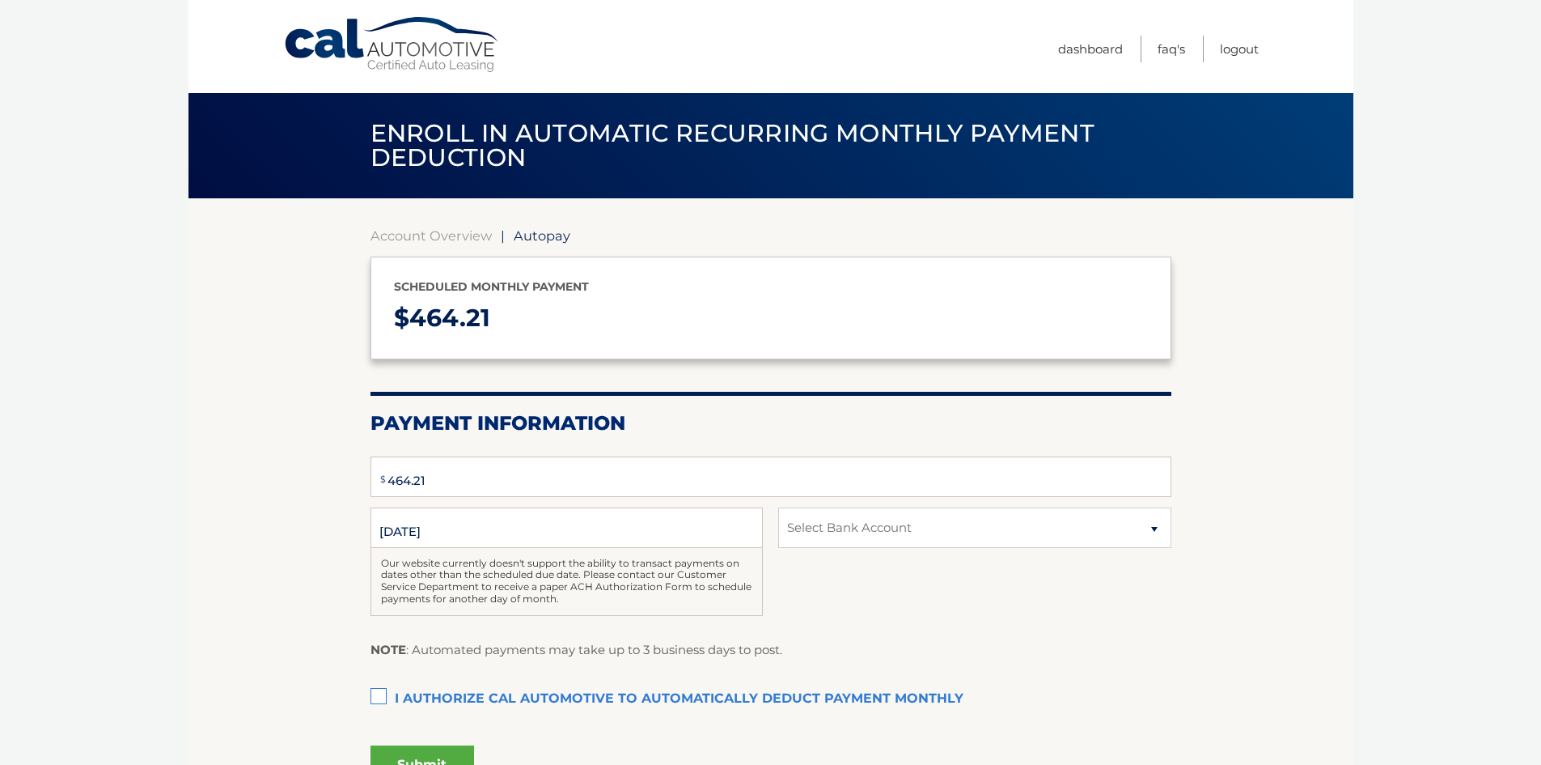
select select "ZWRiMDQ0NzMtNGE3ZC00NDc2LWFlMDgtNjViMjU0MWQ2YTE1"
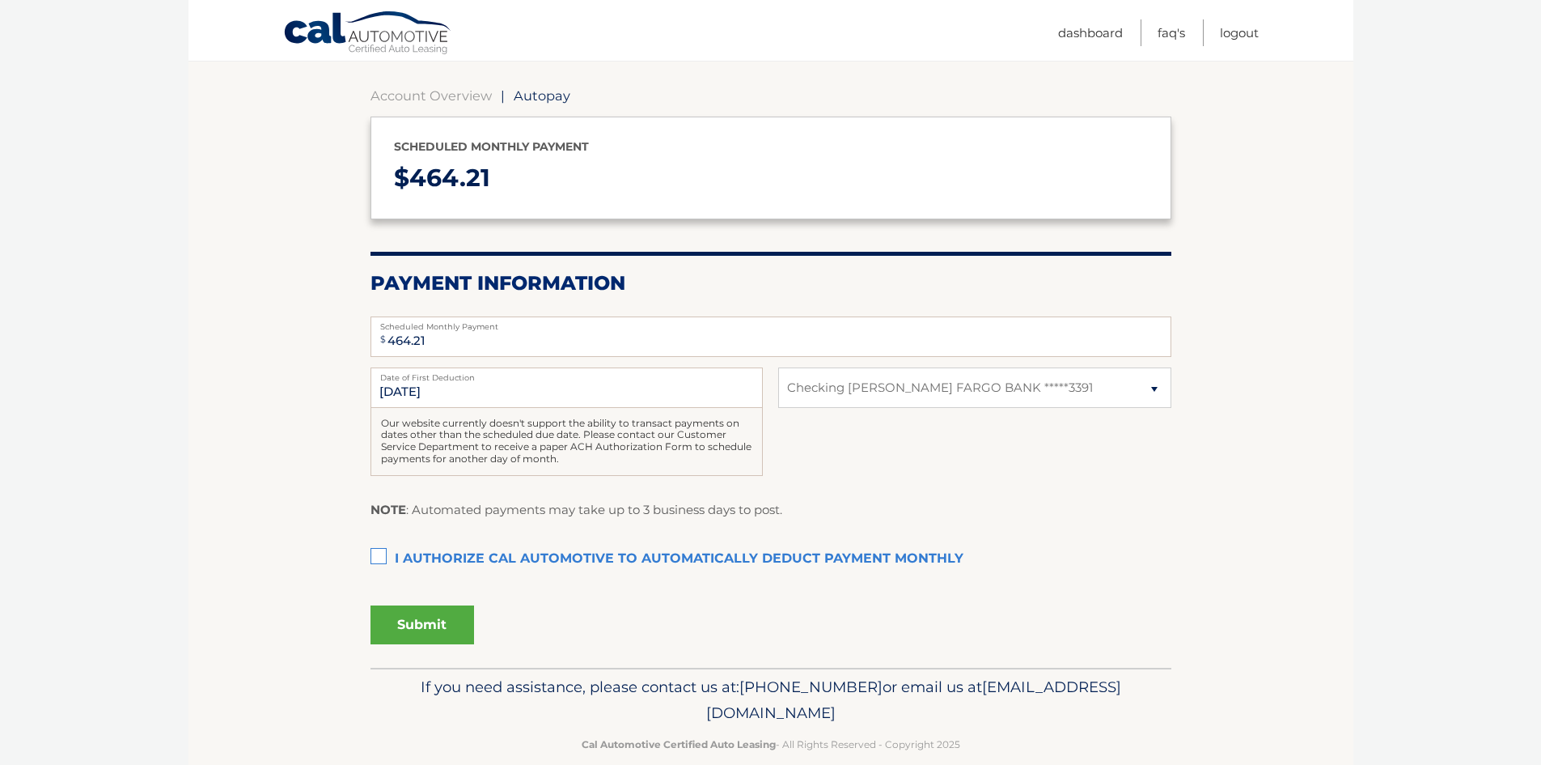
scroll to position [162, 0]
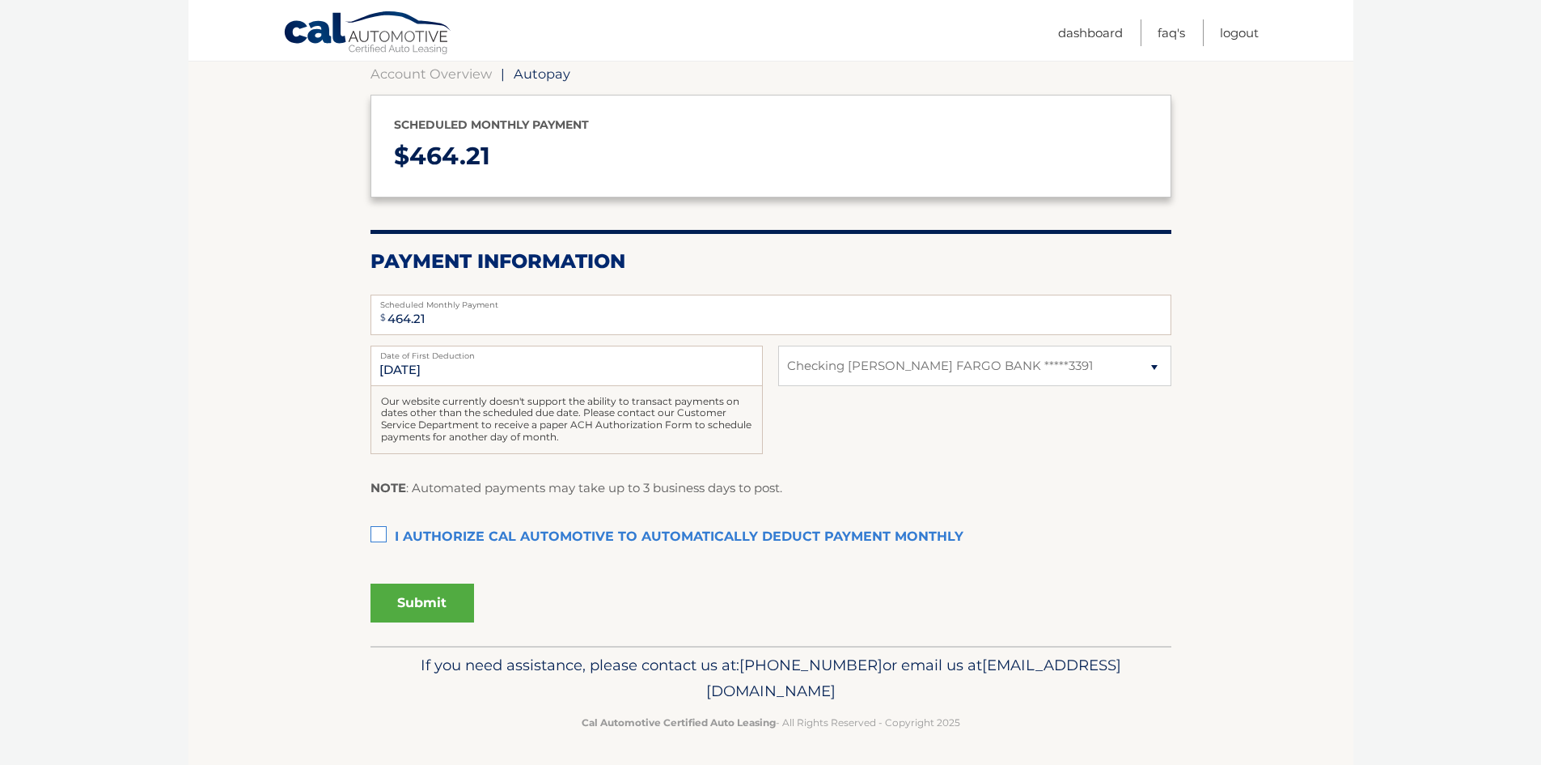
click at [381, 531] on label "I authorize cal automotive to automatically deduct payment monthly This checkbo…" at bounding box center [771, 537] width 801 height 32
click at [0, 0] on input "I authorize cal automotive to automatically deduct payment monthly This checkbo…" at bounding box center [0, 0] width 0 height 0
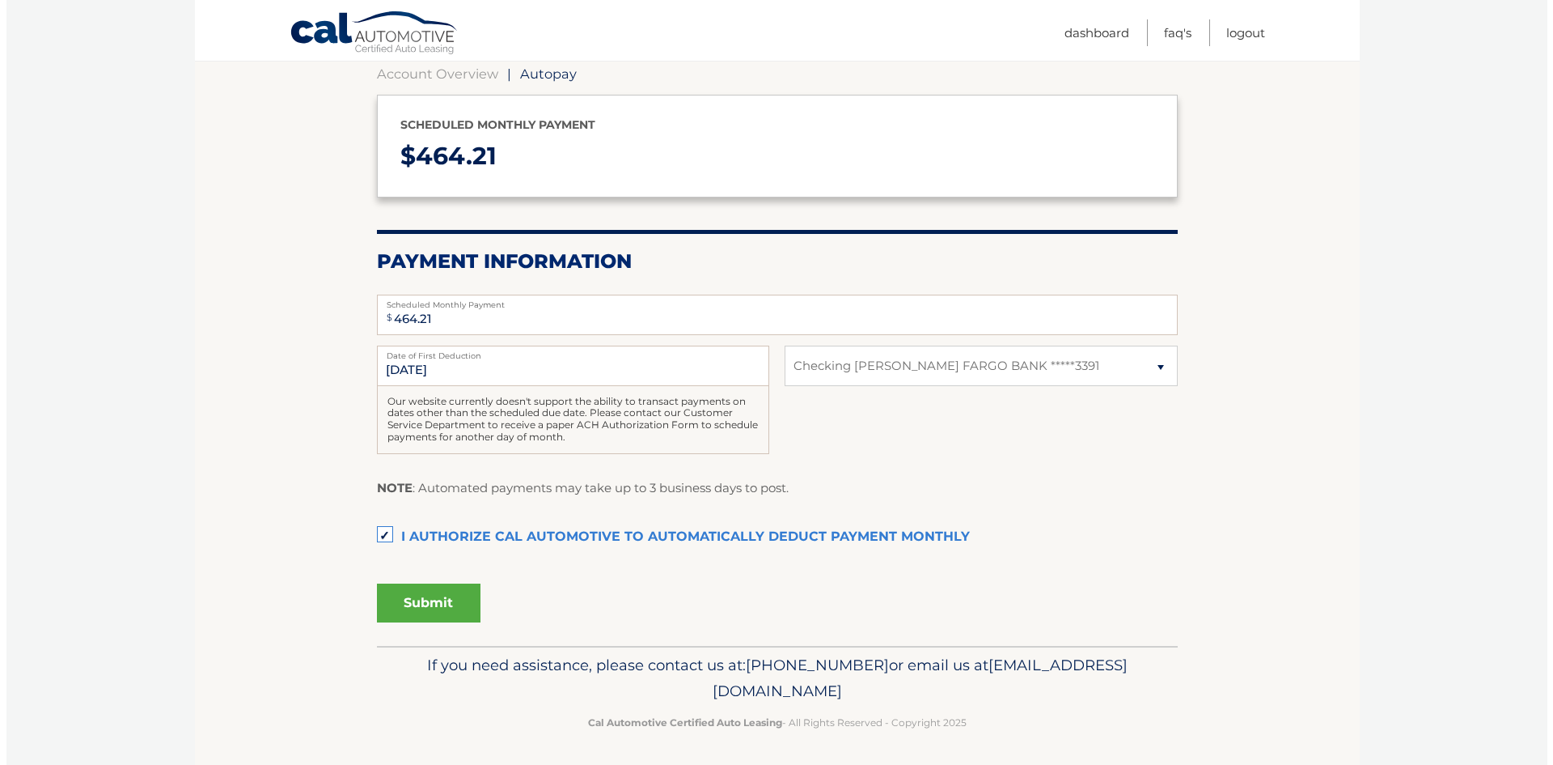
scroll to position [165, 0]
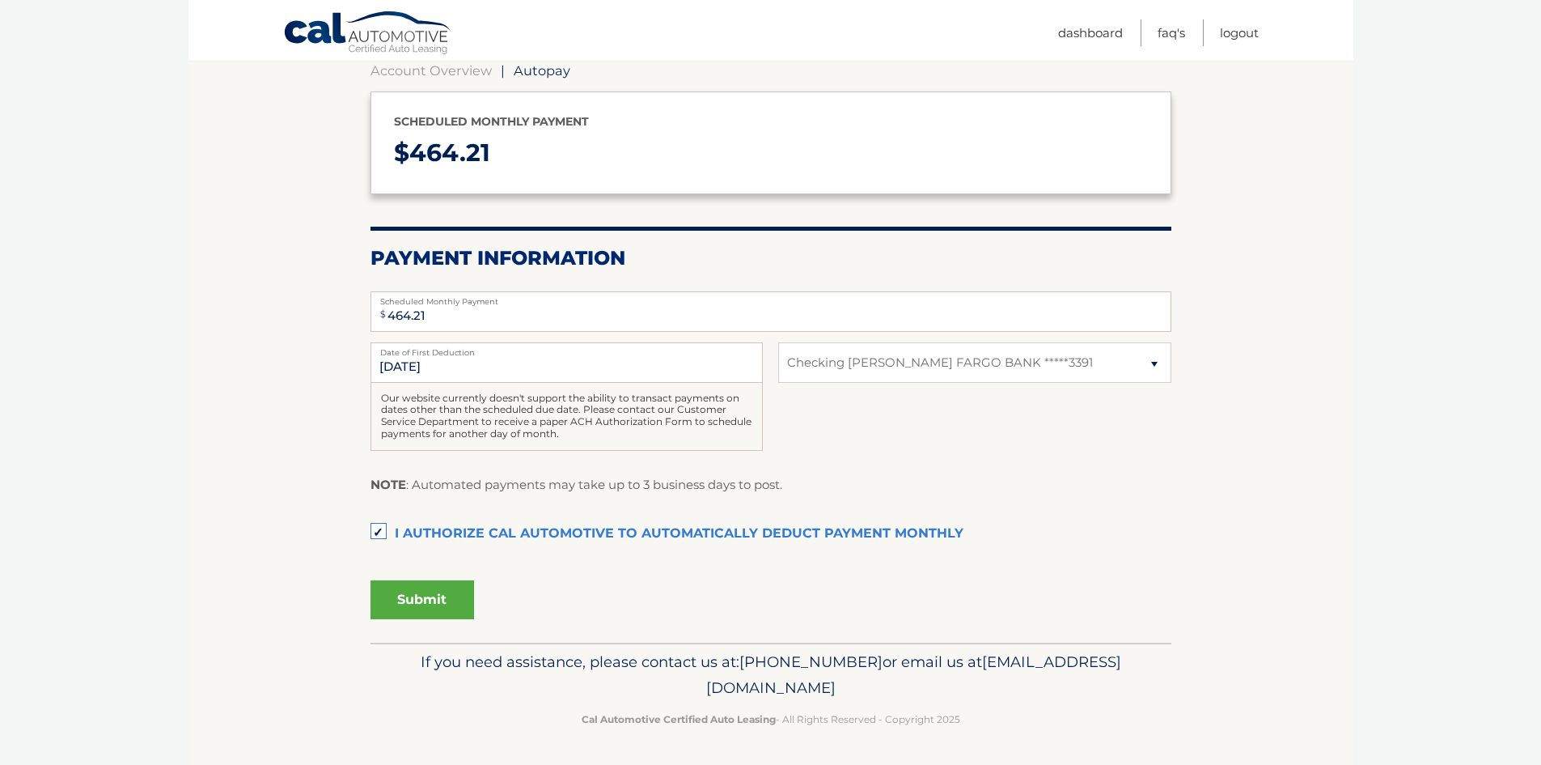
drag, startPoint x: 419, startPoint y: 602, endPoint x: 317, endPoint y: 606, distance: 102.0
click at [317, 606] on section "Account Overview | Autopay Scheduled monthly payment $ 464.21 Payment Informati…" at bounding box center [771, 337] width 1165 height 609
click at [438, 358] on input "9/4/2025" at bounding box center [567, 362] width 392 height 40
click at [412, 369] on input "9/4/2025" at bounding box center [567, 362] width 392 height 40
click at [358, 383] on section "Account Overview | Autopay Scheduled monthly payment $ 464.21 Payment Informati…" at bounding box center [771, 337] width 1165 height 609
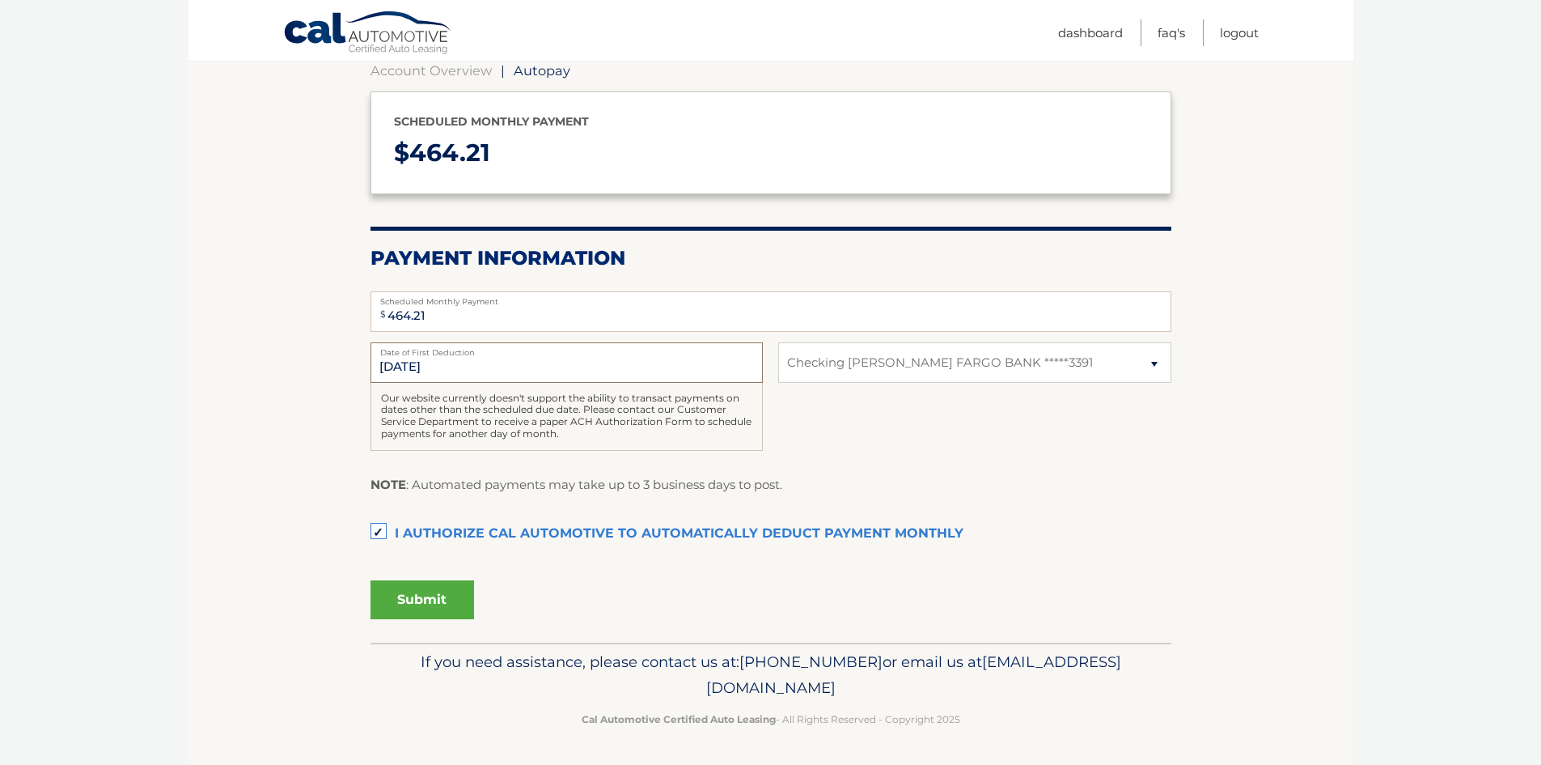
click at [411, 363] on input "9/4/2025" at bounding box center [567, 362] width 392 height 40
click at [486, 367] on input "9/4/2025" at bounding box center [567, 362] width 392 height 40
click at [426, 362] on input "9/4/2025" at bounding box center [567, 362] width 392 height 40
click at [443, 360] on input "9/4/2025" at bounding box center [567, 362] width 392 height 40
click at [626, 363] on input "9/4/2025" at bounding box center [567, 362] width 392 height 40
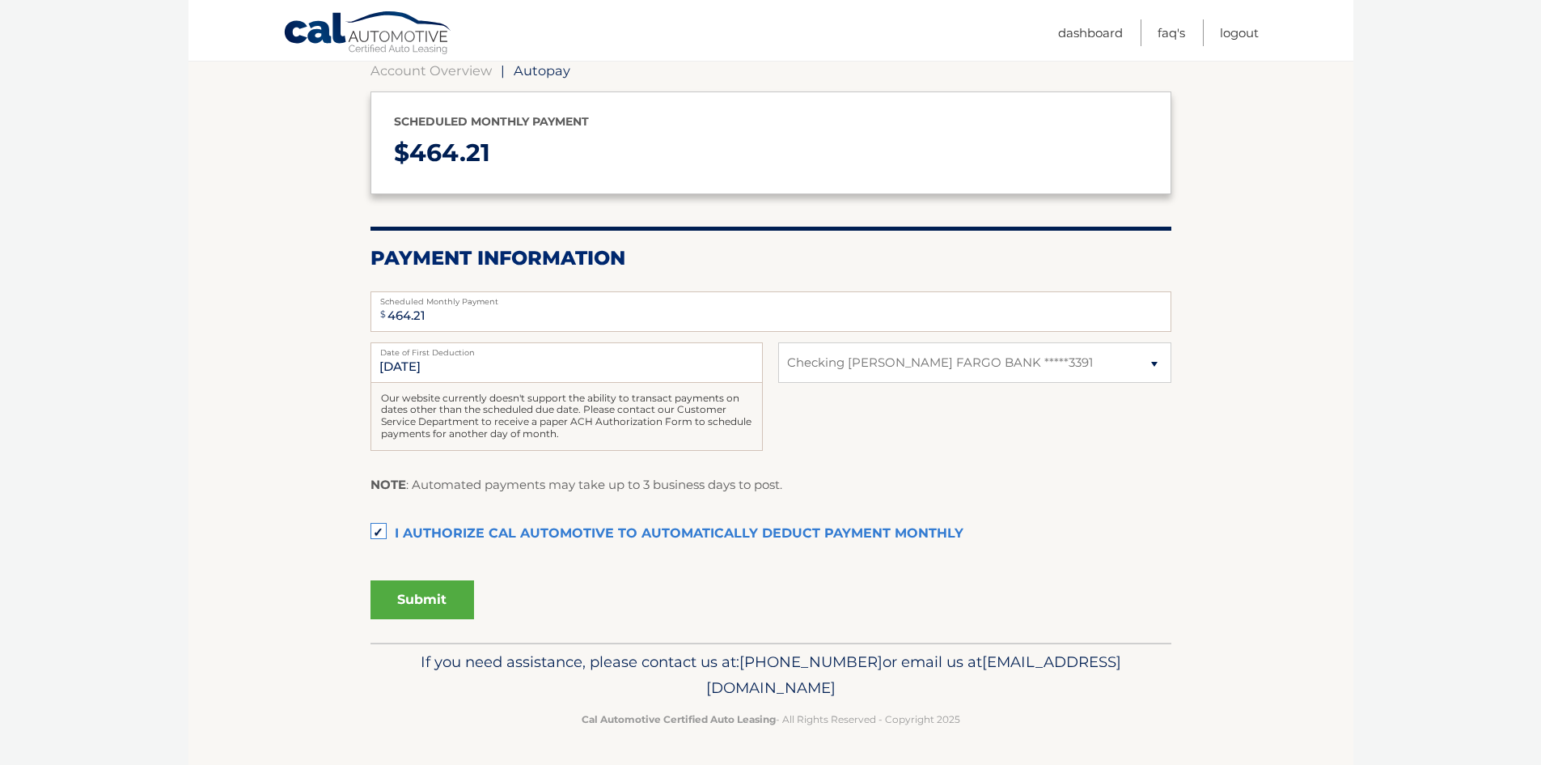
click at [408, 592] on button "Submit" at bounding box center [423, 599] width 104 height 39
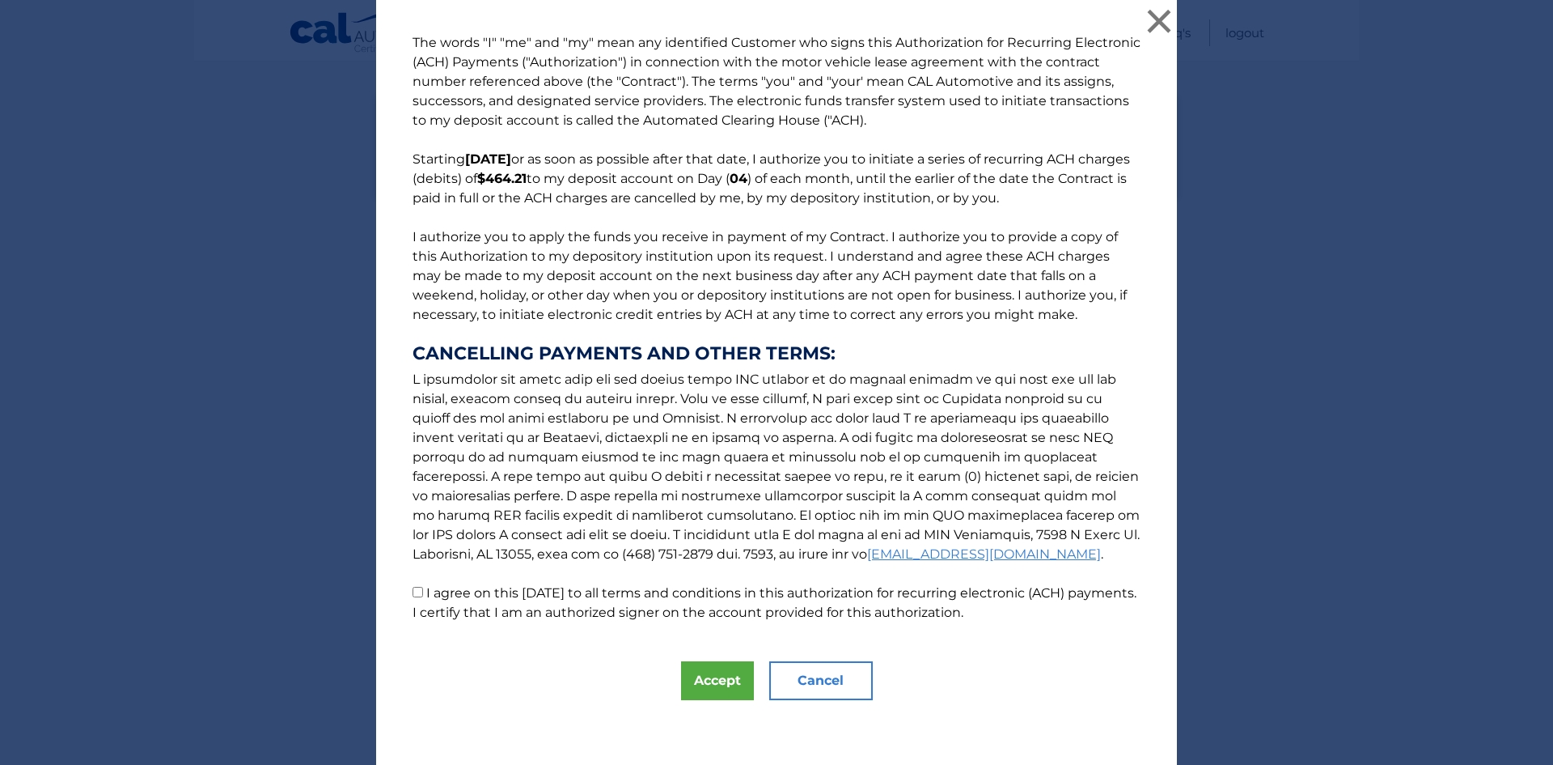
click at [420, 593] on label "I agree on this 08/29/2025 to all terms and conditions in this authorization fo…" at bounding box center [775, 602] width 724 height 35
click at [420, 593] on input "I agree on this 08/29/2025 to all terms and conditions in this authorization fo…" at bounding box center [418, 592] width 11 height 11
checkbox input "true"
click at [714, 678] on button "Accept" at bounding box center [717, 680] width 73 height 39
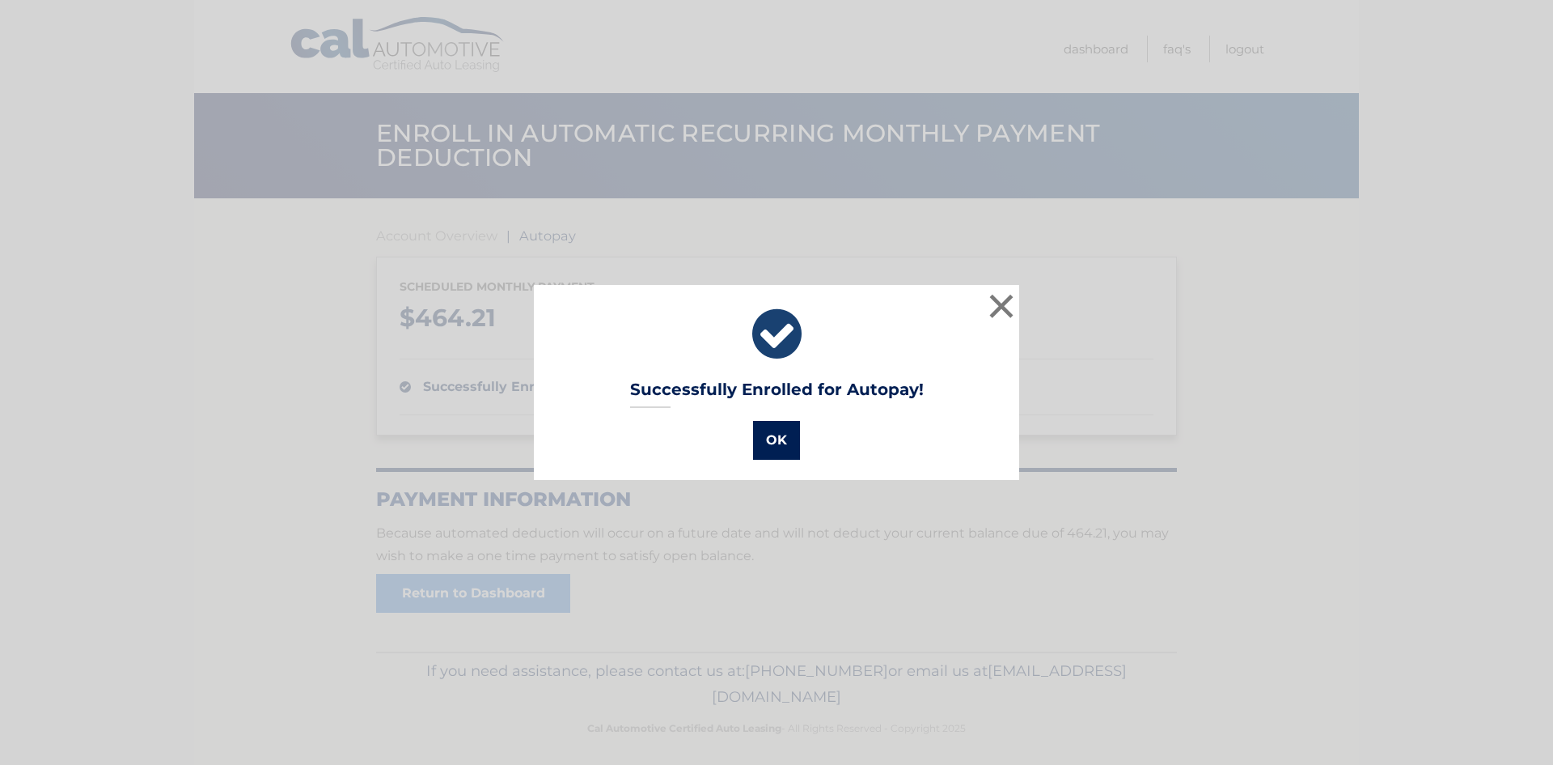
click at [772, 444] on button "OK" at bounding box center [776, 440] width 47 height 39
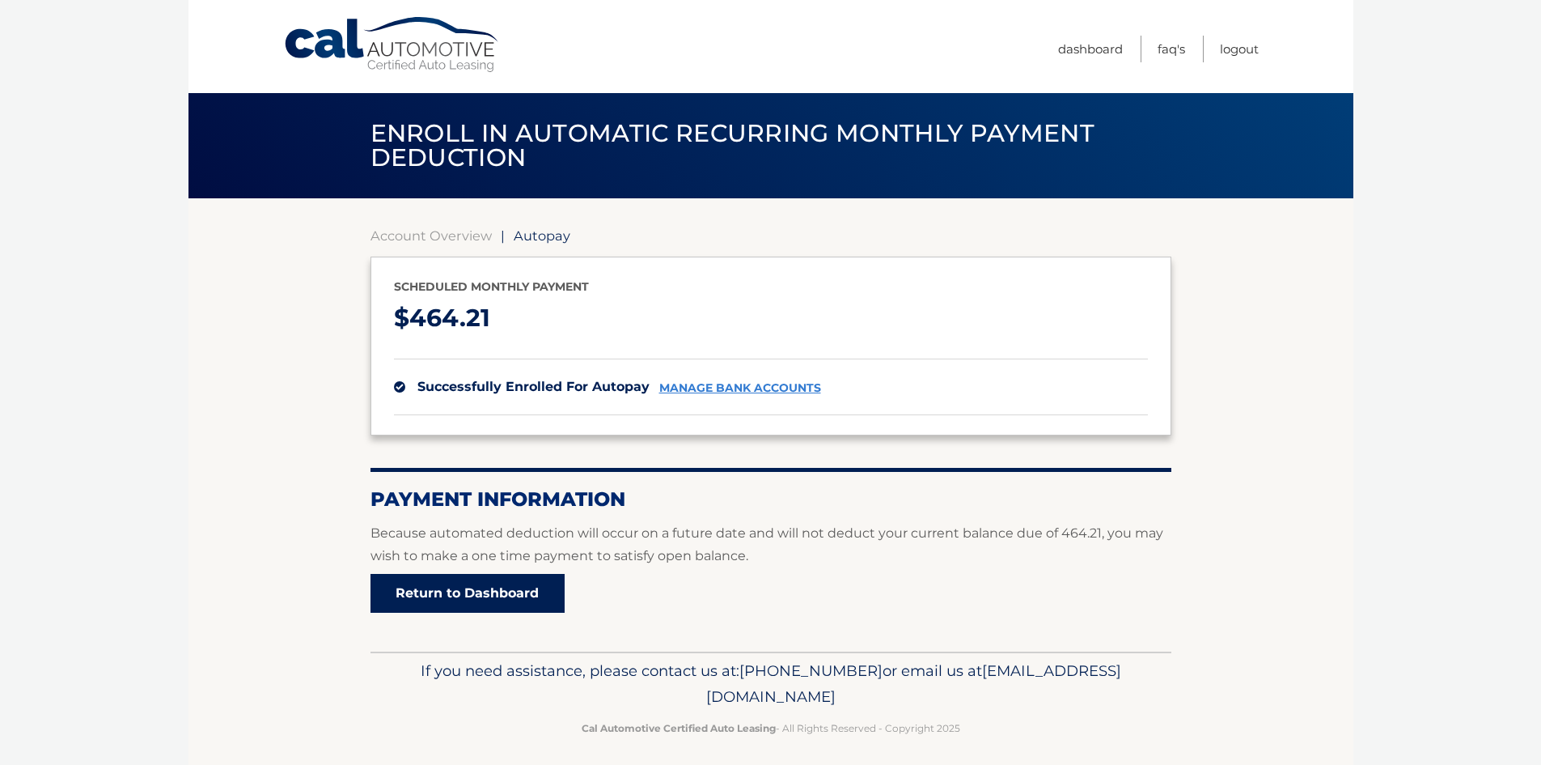
click at [469, 597] on link "Return to Dashboard" at bounding box center [468, 593] width 194 height 39
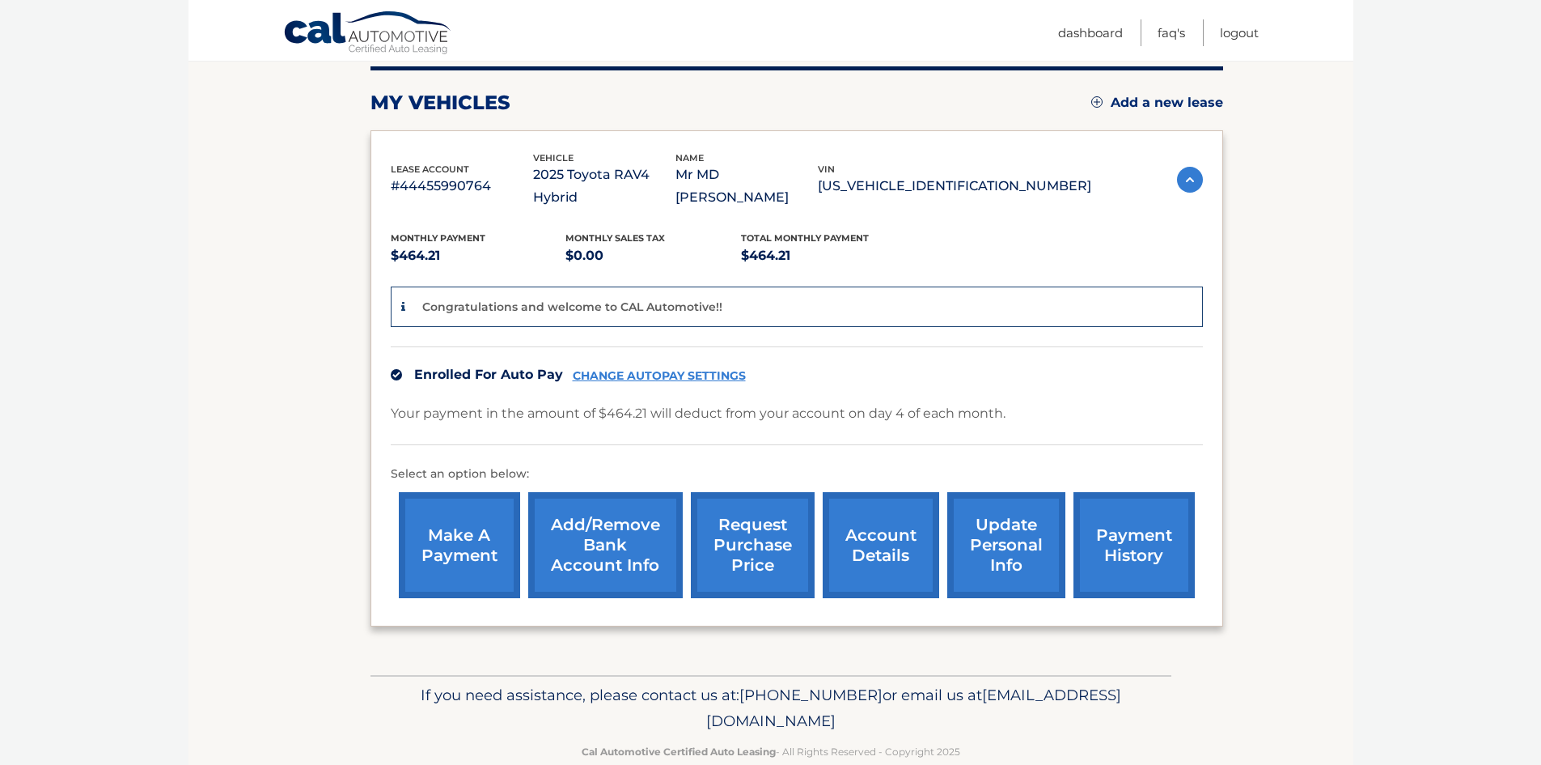
scroll to position [215, 0]
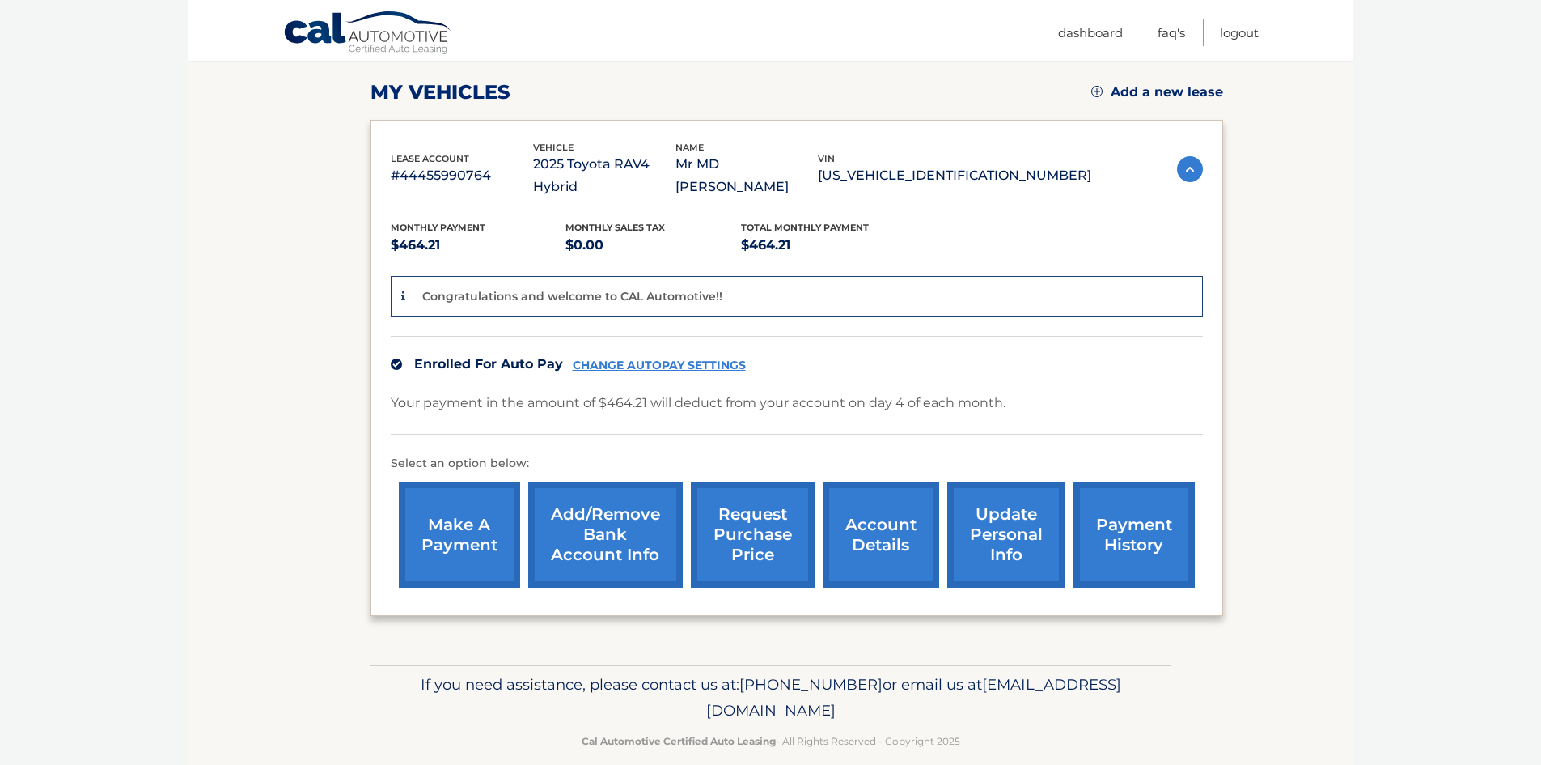
click at [782, 513] on link "request purchase price" at bounding box center [753, 534] width 124 height 106
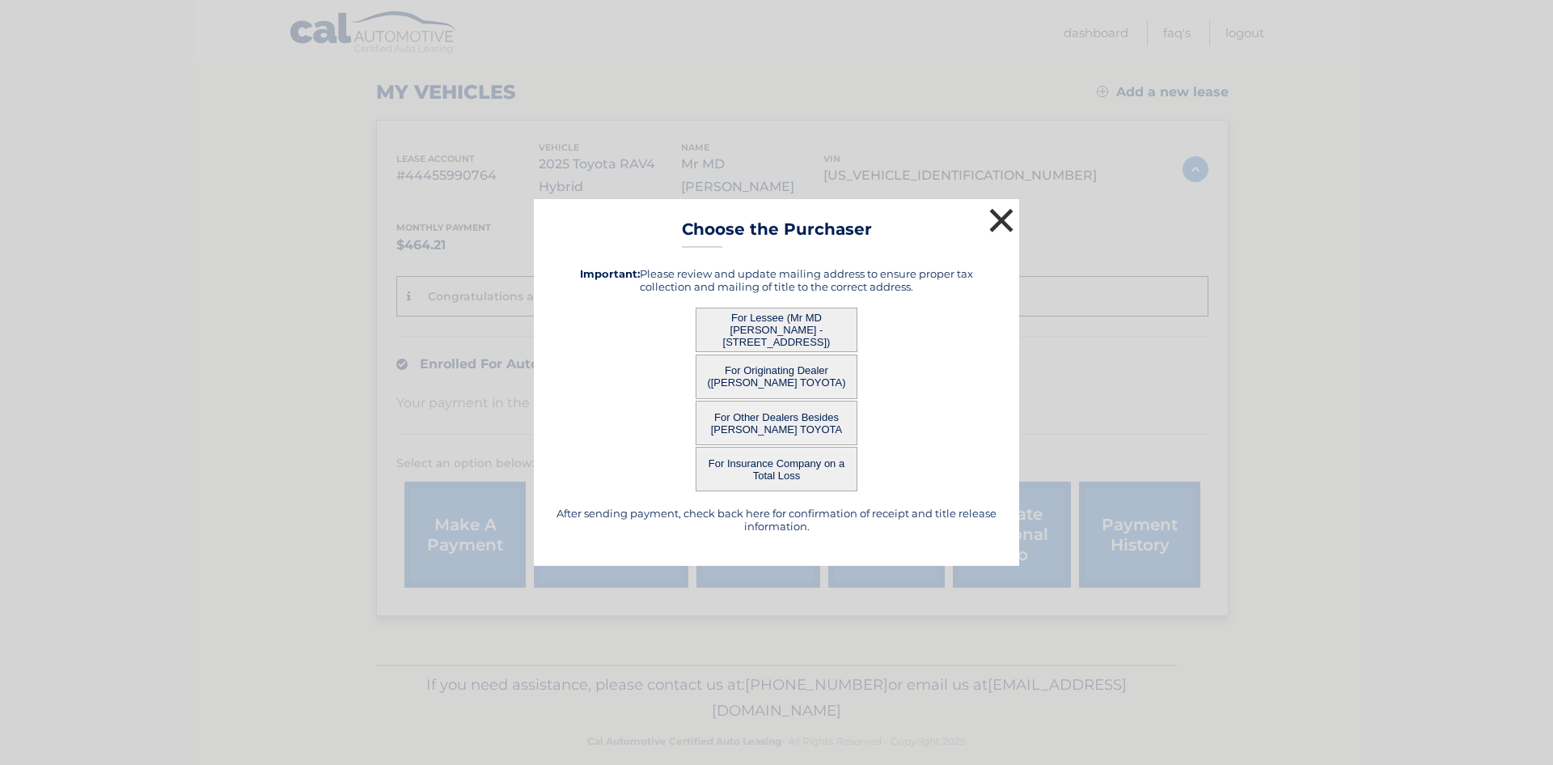
click at [997, 216] on button "×" at bounding box center [1001, 220] width 32 height 32
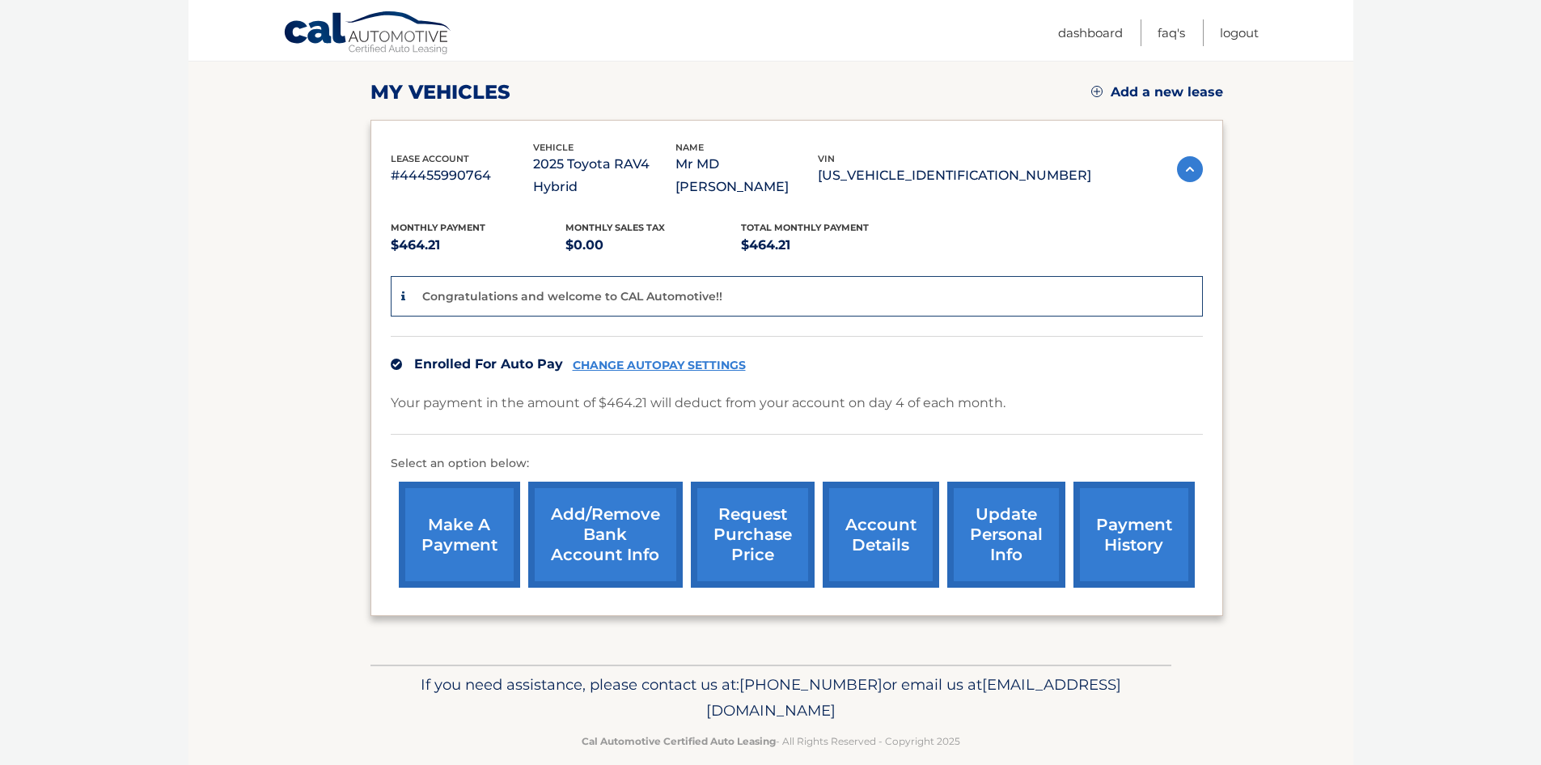
click at [896, 519] on link "account details" at bounding box center [881, 534] width 116 height 106
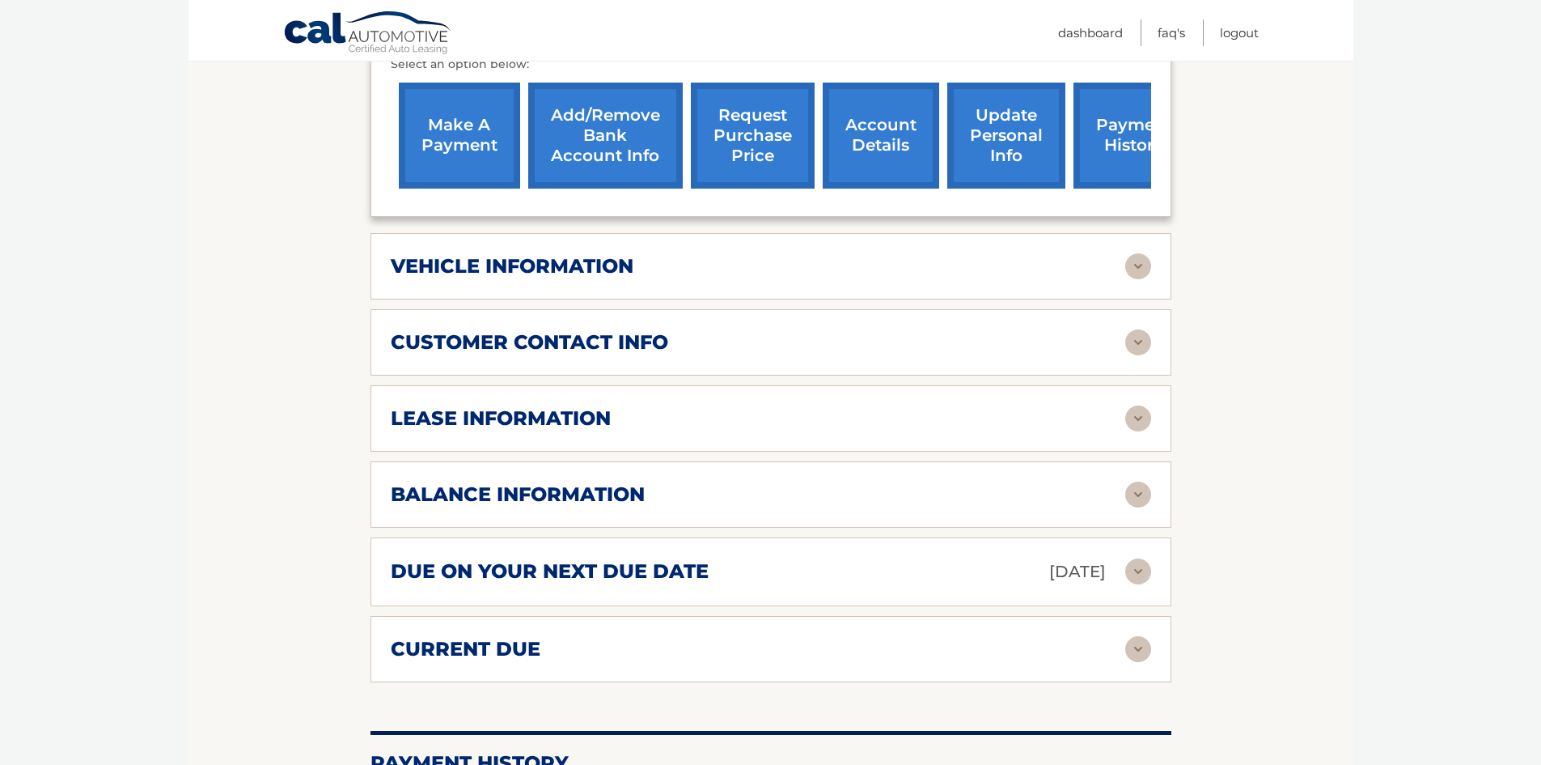
scroll to position [566, 0]
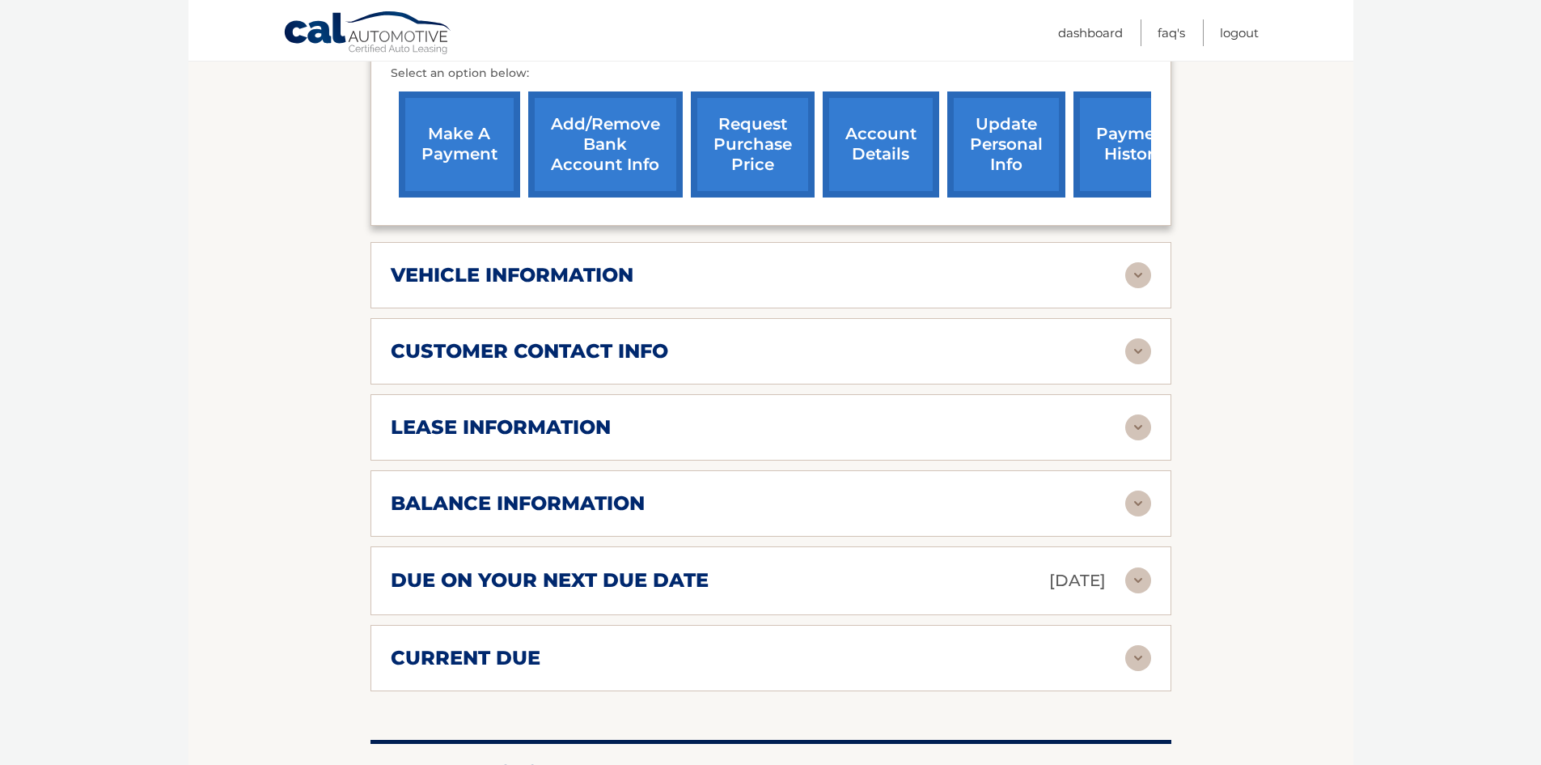
click at [1143, 274] on img at bounding box center [1138, 275] width 26 height 26
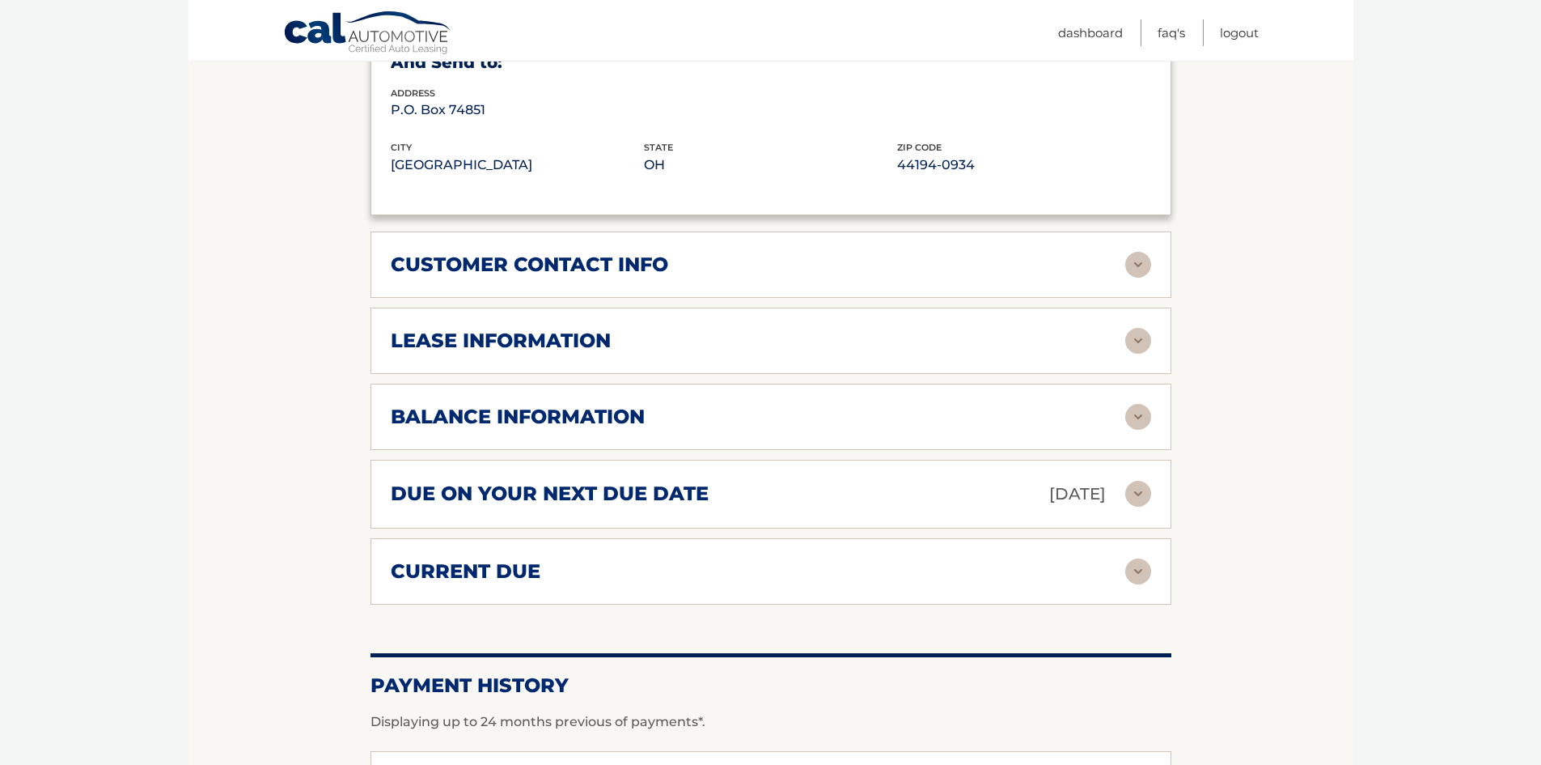
scroll to position [1052, 0]
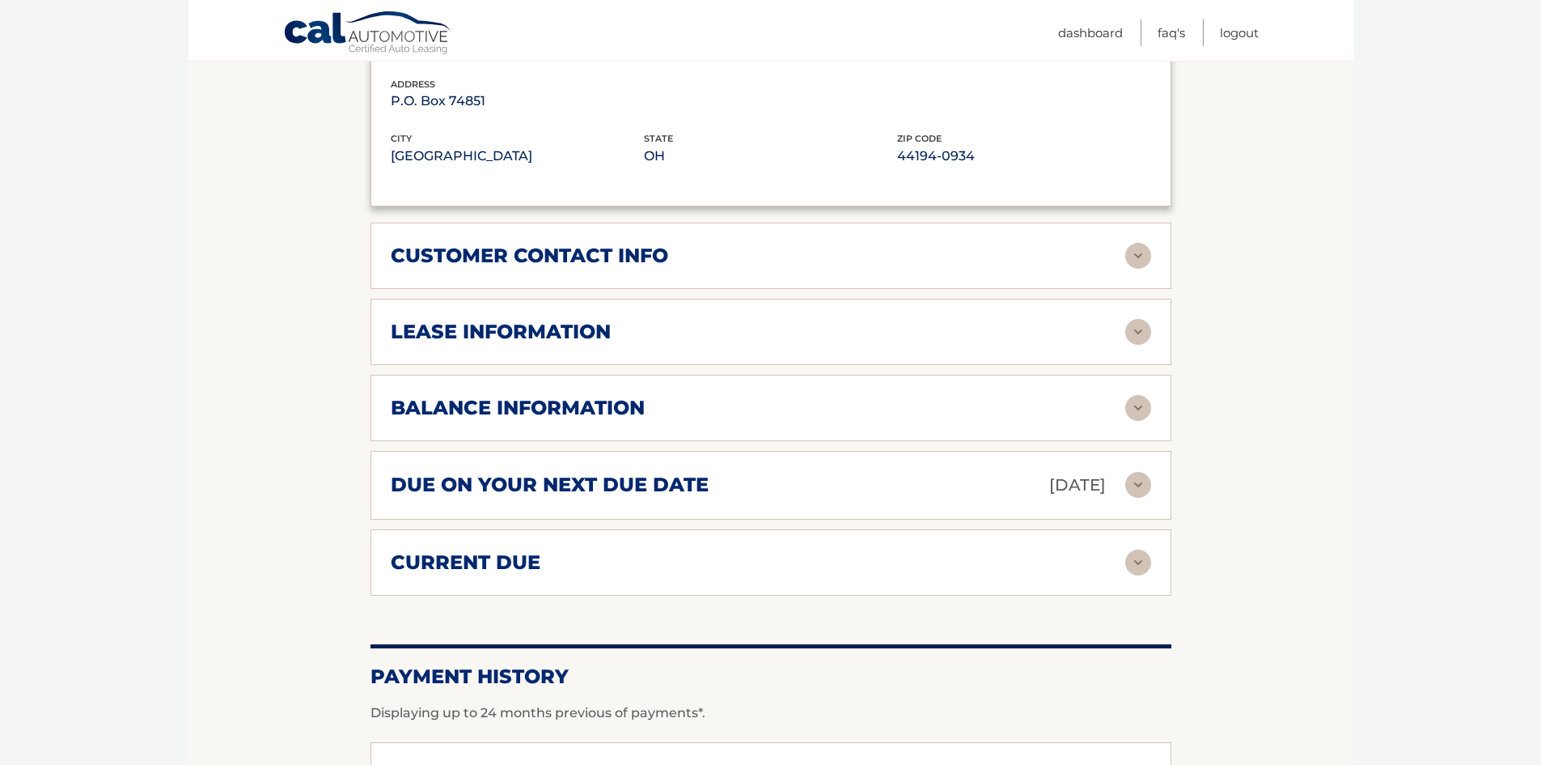
click at [1143, 261] on img at bounding box center [1138, 256] width 26 height 26
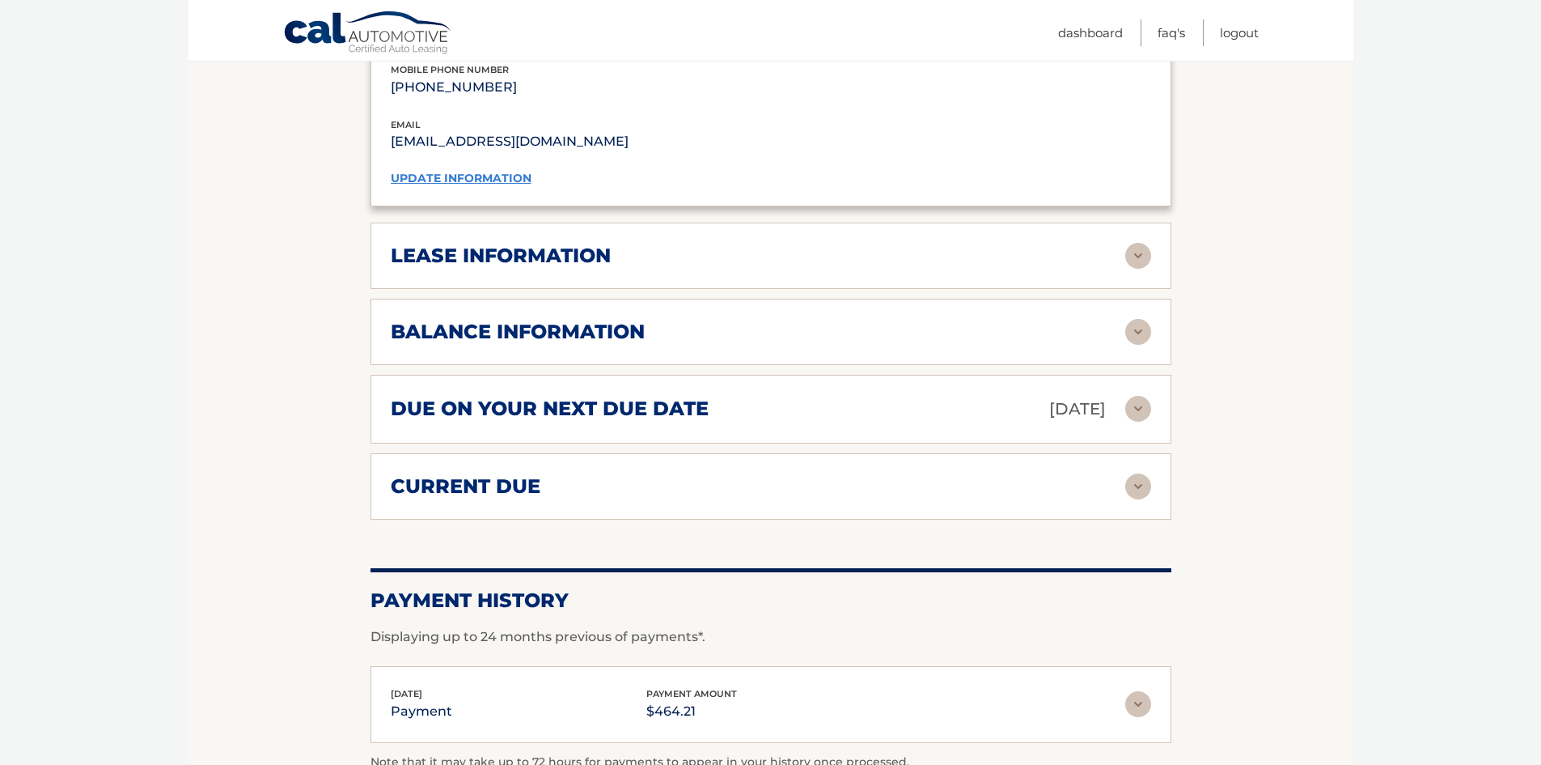
scroll to position [1456, 0]
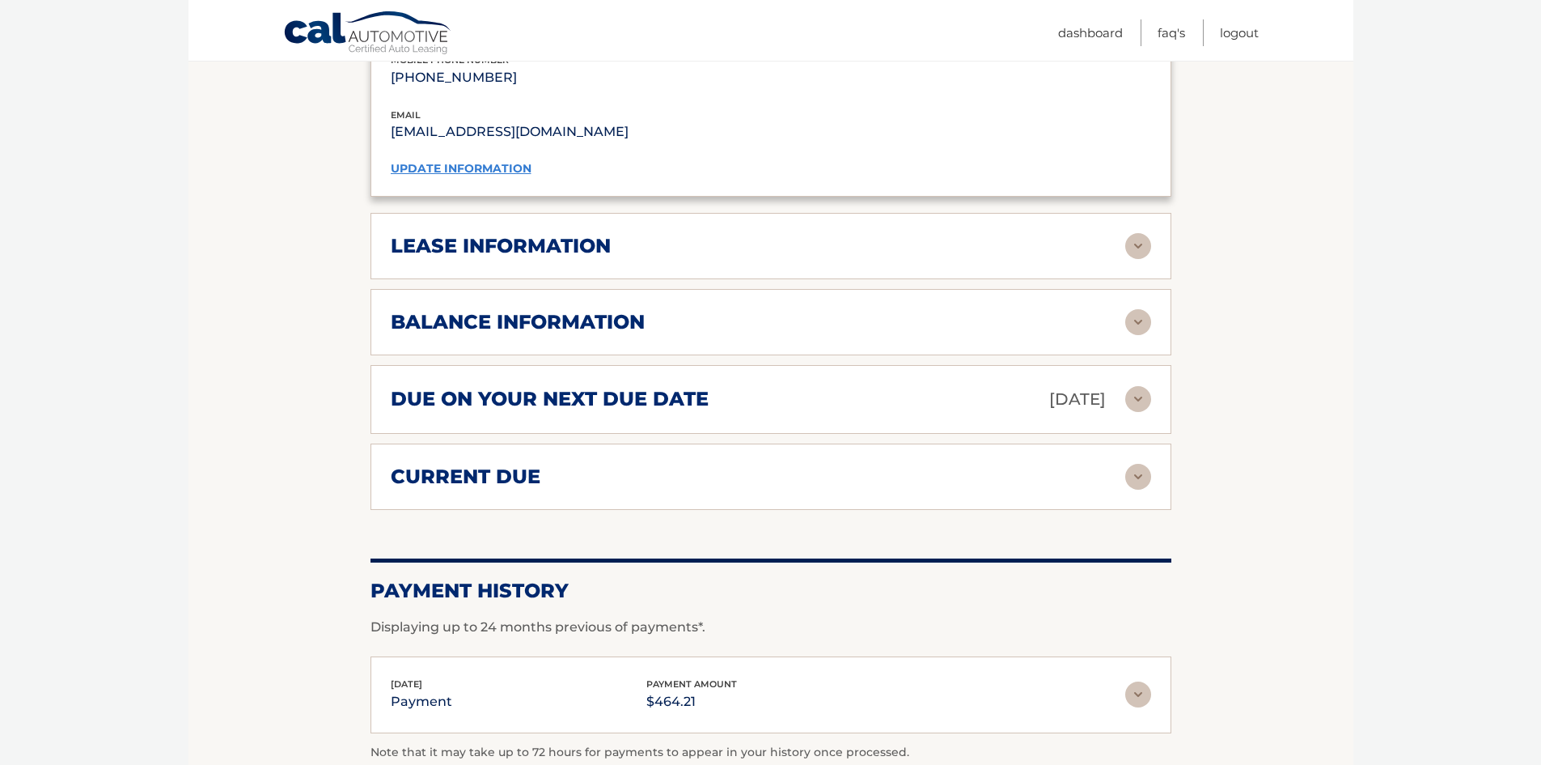
click at [1137, 244] on img at bounding box center [1138, 246] width 26 height 26
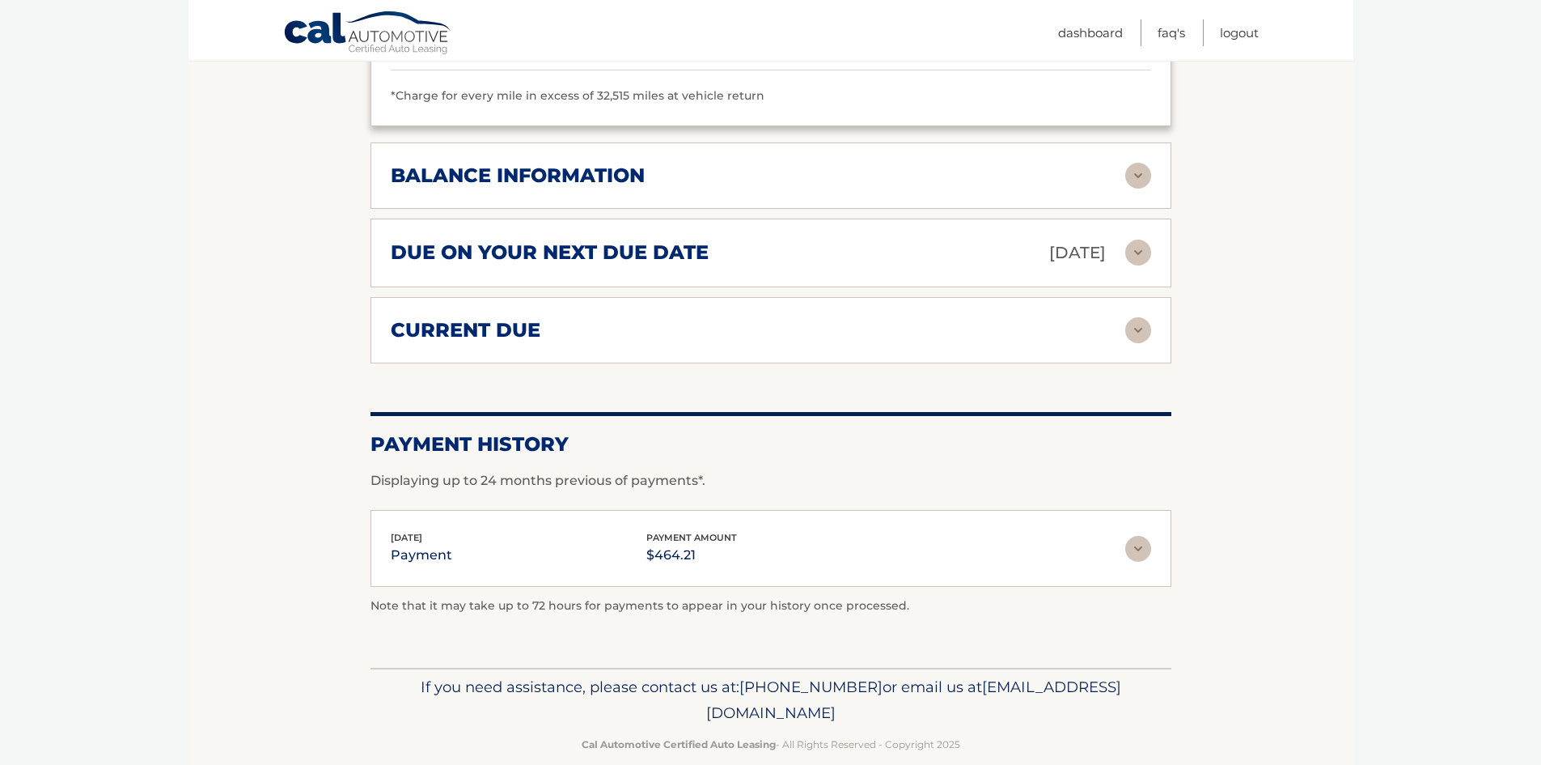
scroll to position [1931, 0]
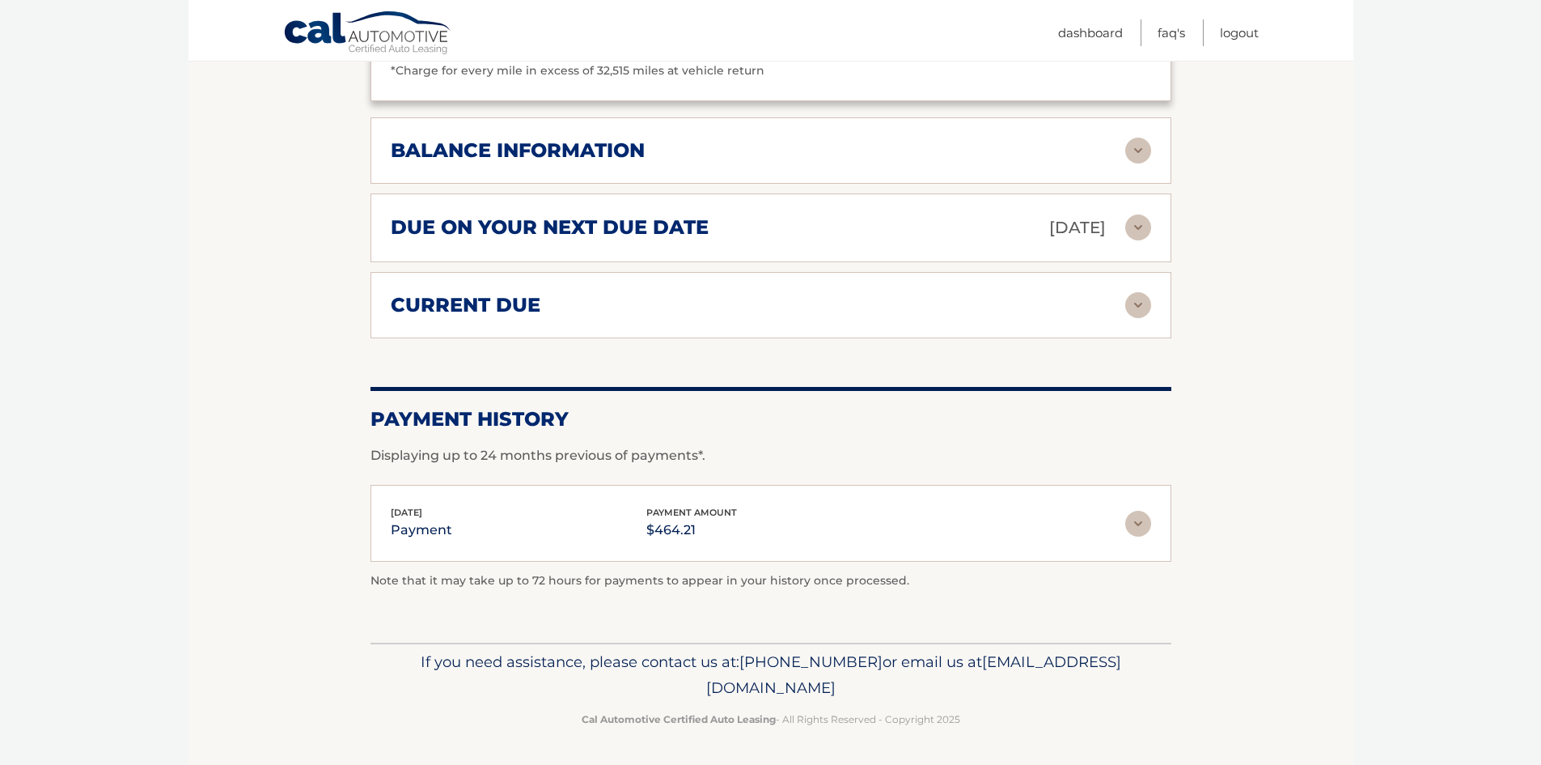
click at [1133, 146] on img at bounding box center [1138, 151] width 26 height 26
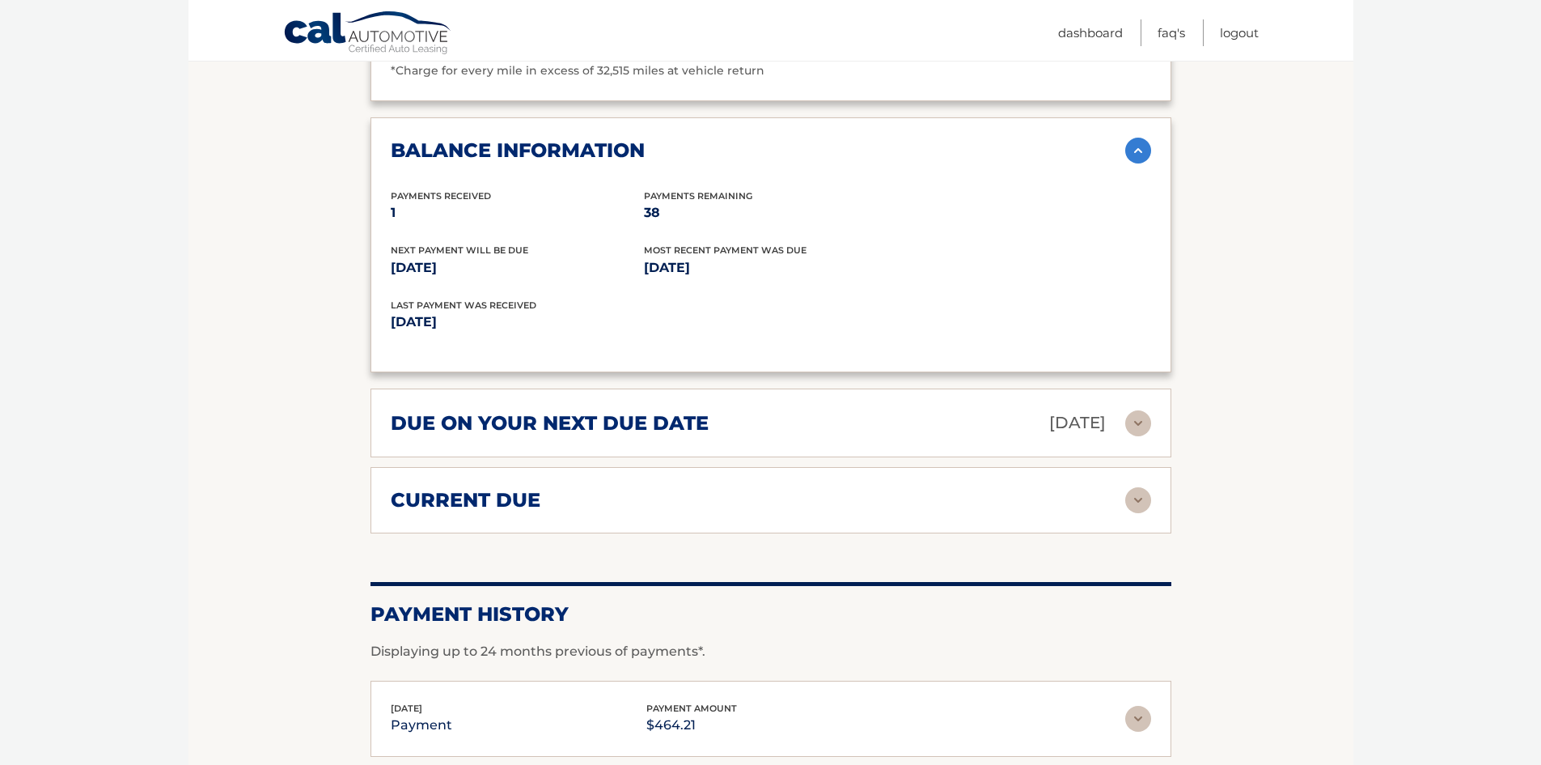
click at [1143, 416] on img at bounding box center [1138, 423] width 26 height 26
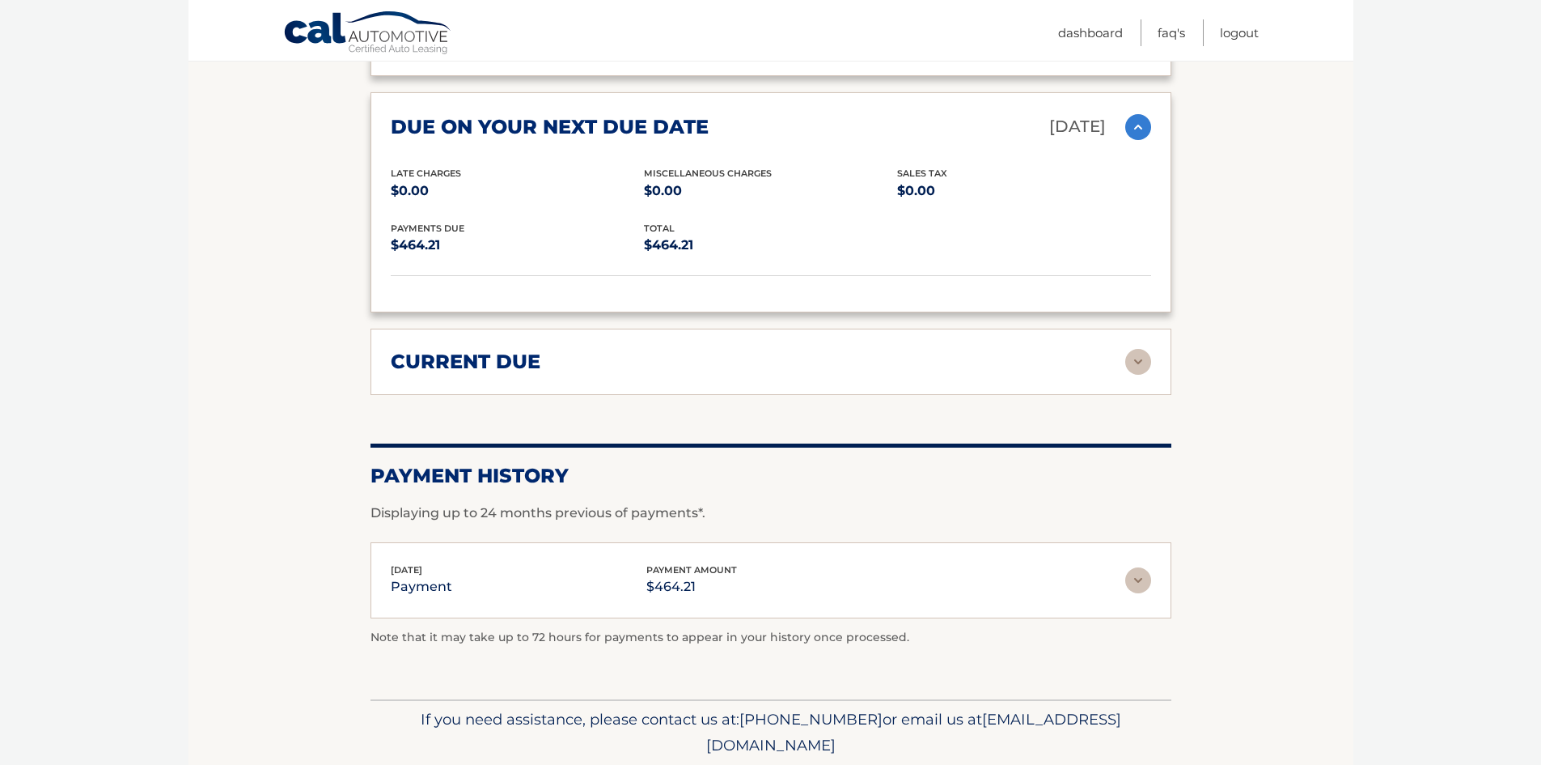
scroll to position [2285, 0]
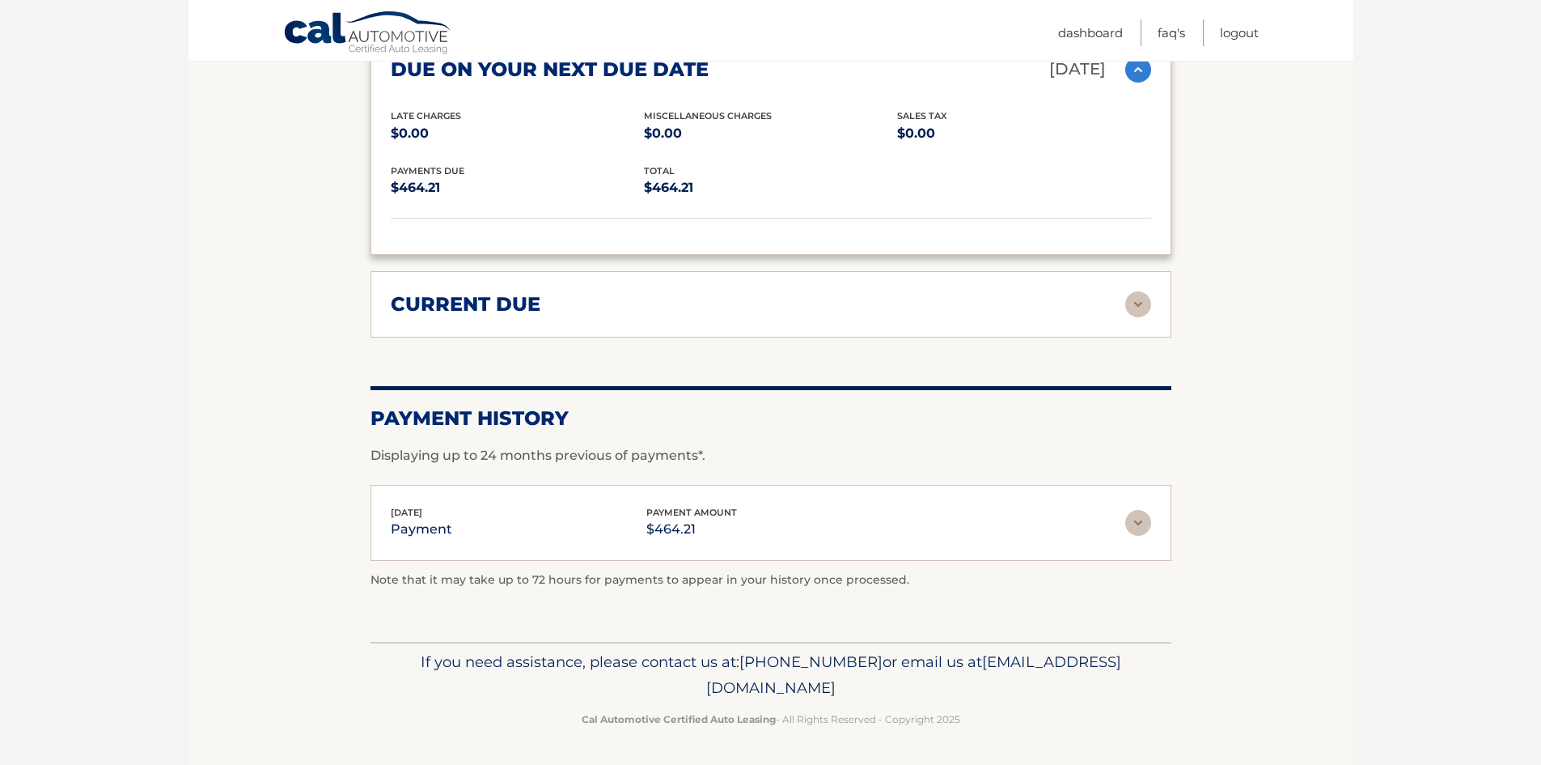
click at [1138, 302] on img at bounding box center [1138, 304] width 26 height 26
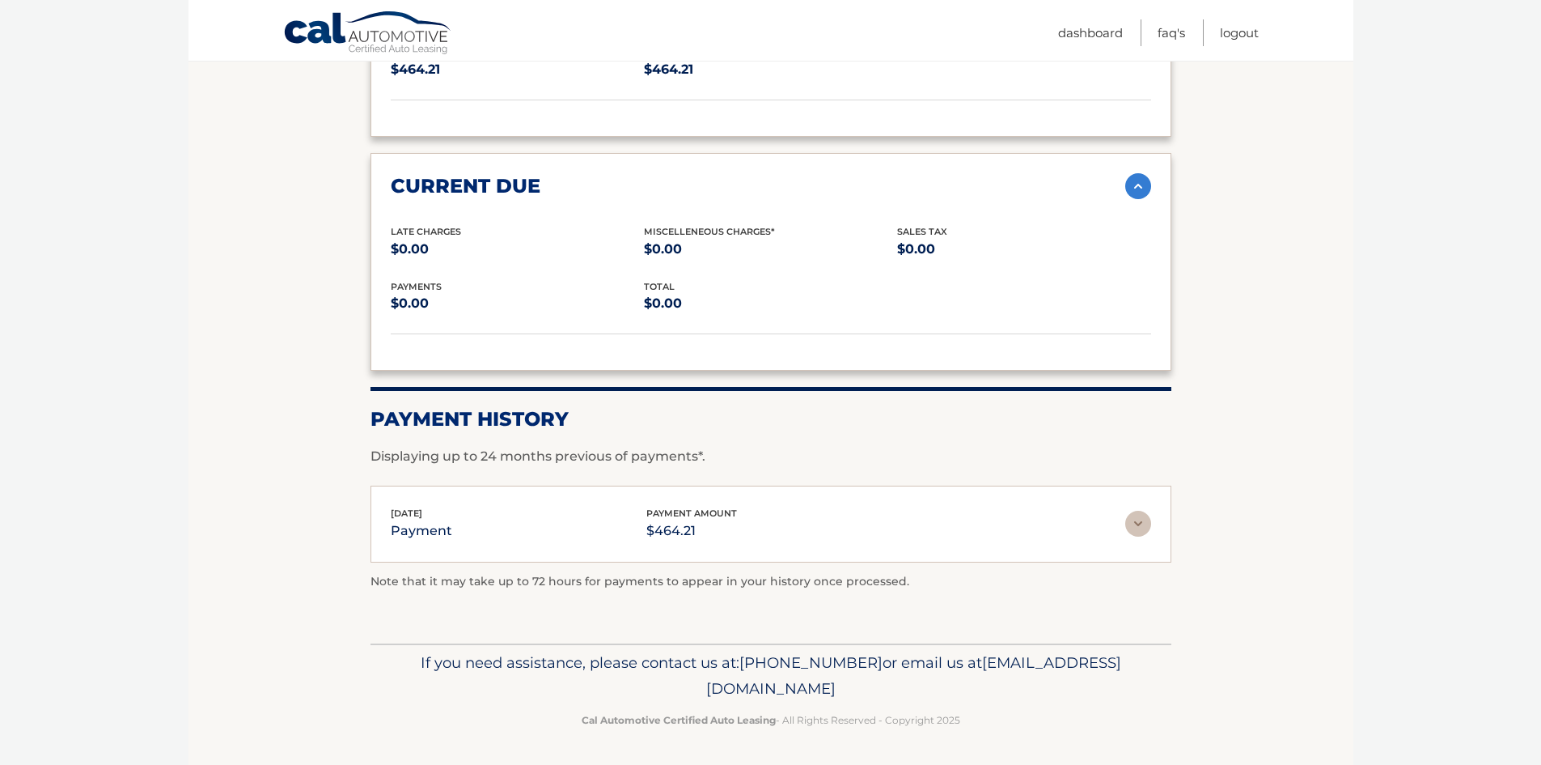
scroll to position [2404, 0]
click at [1138, 524] on img at bounding box center [1138, 523] width 26 height 26
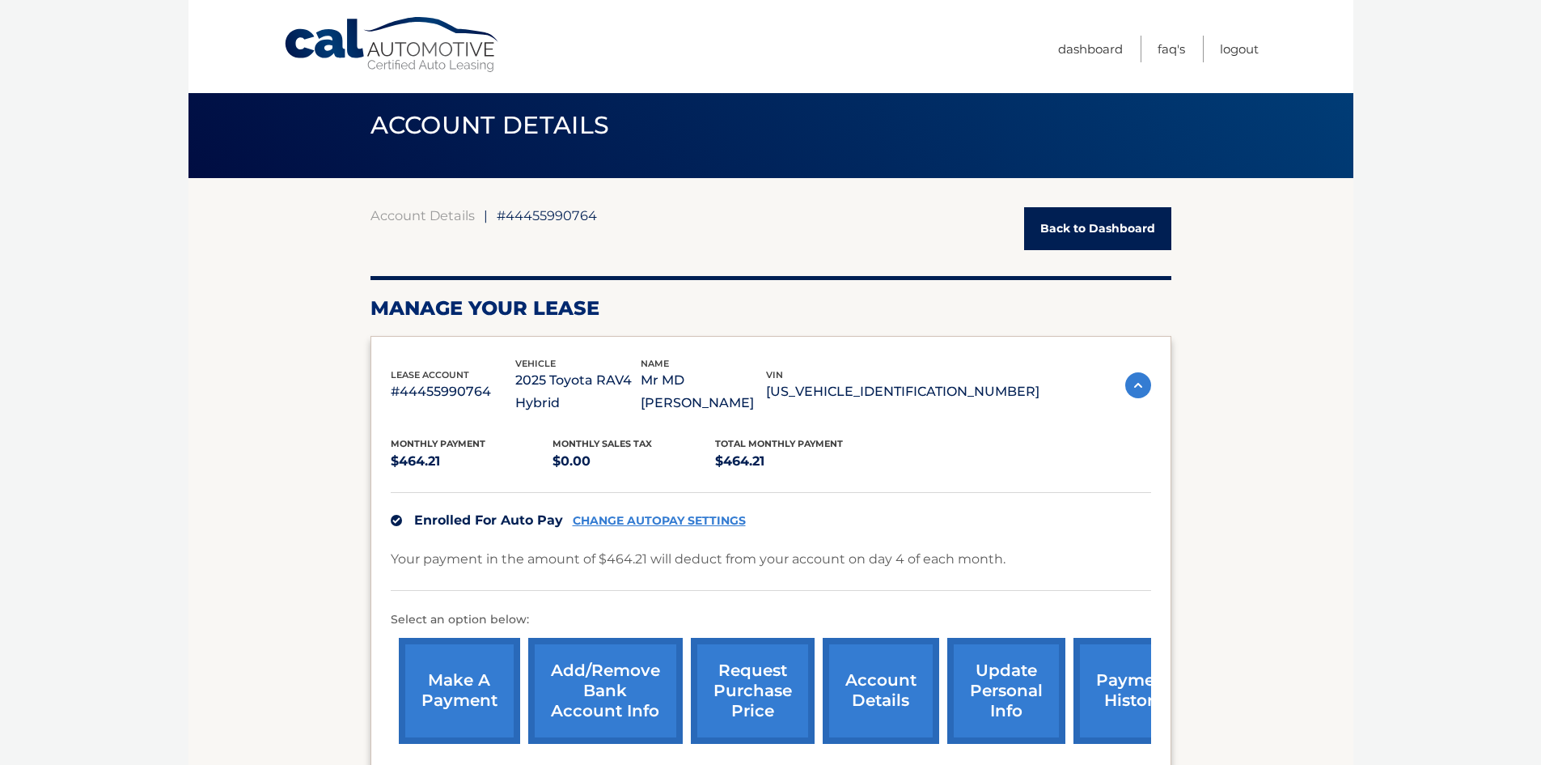
scroll to position [0, 0]
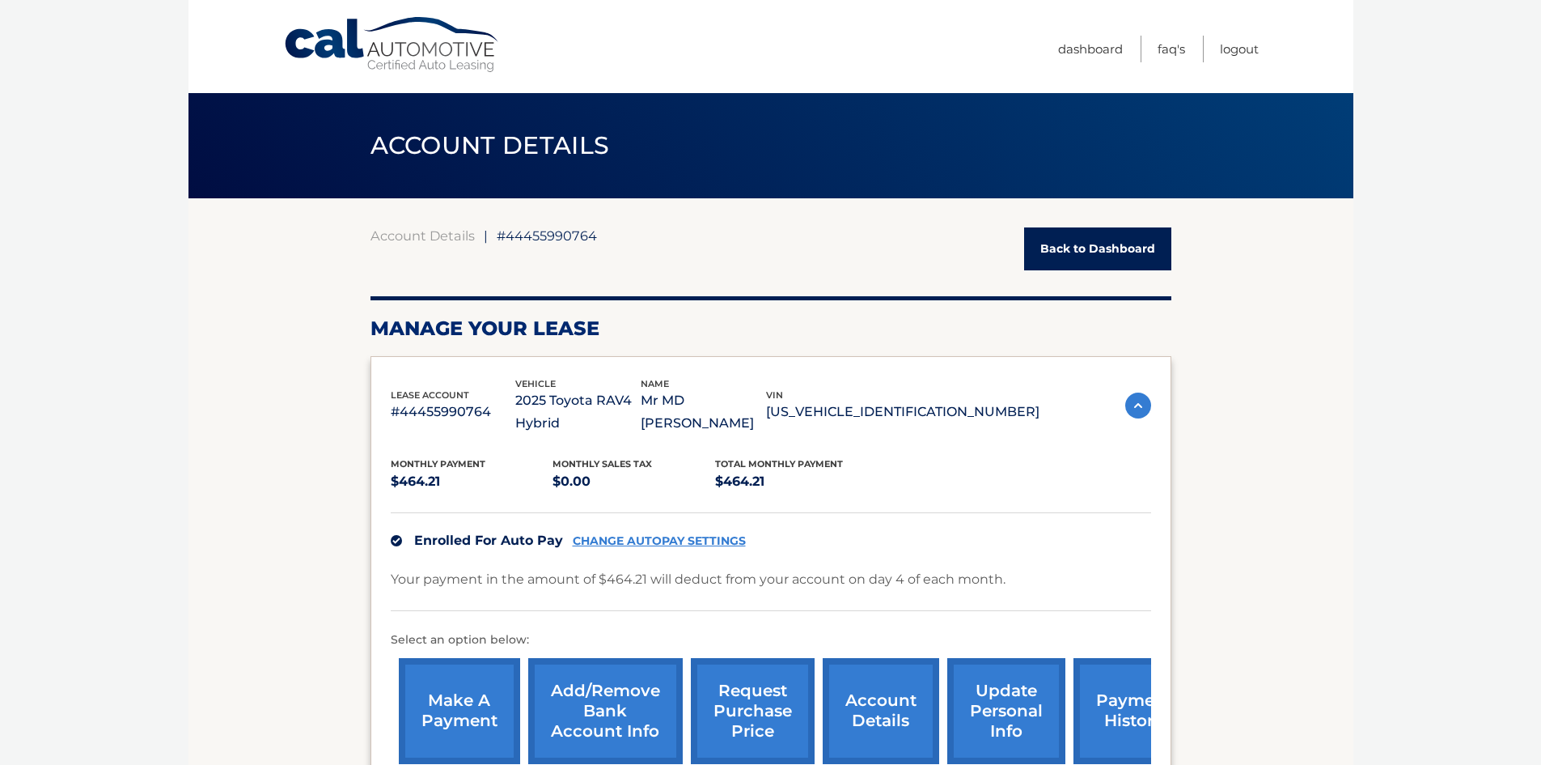
click at [1070, 252] on link "Back to Dashboard" at bounding box center [1097, 248] width 147 height 43
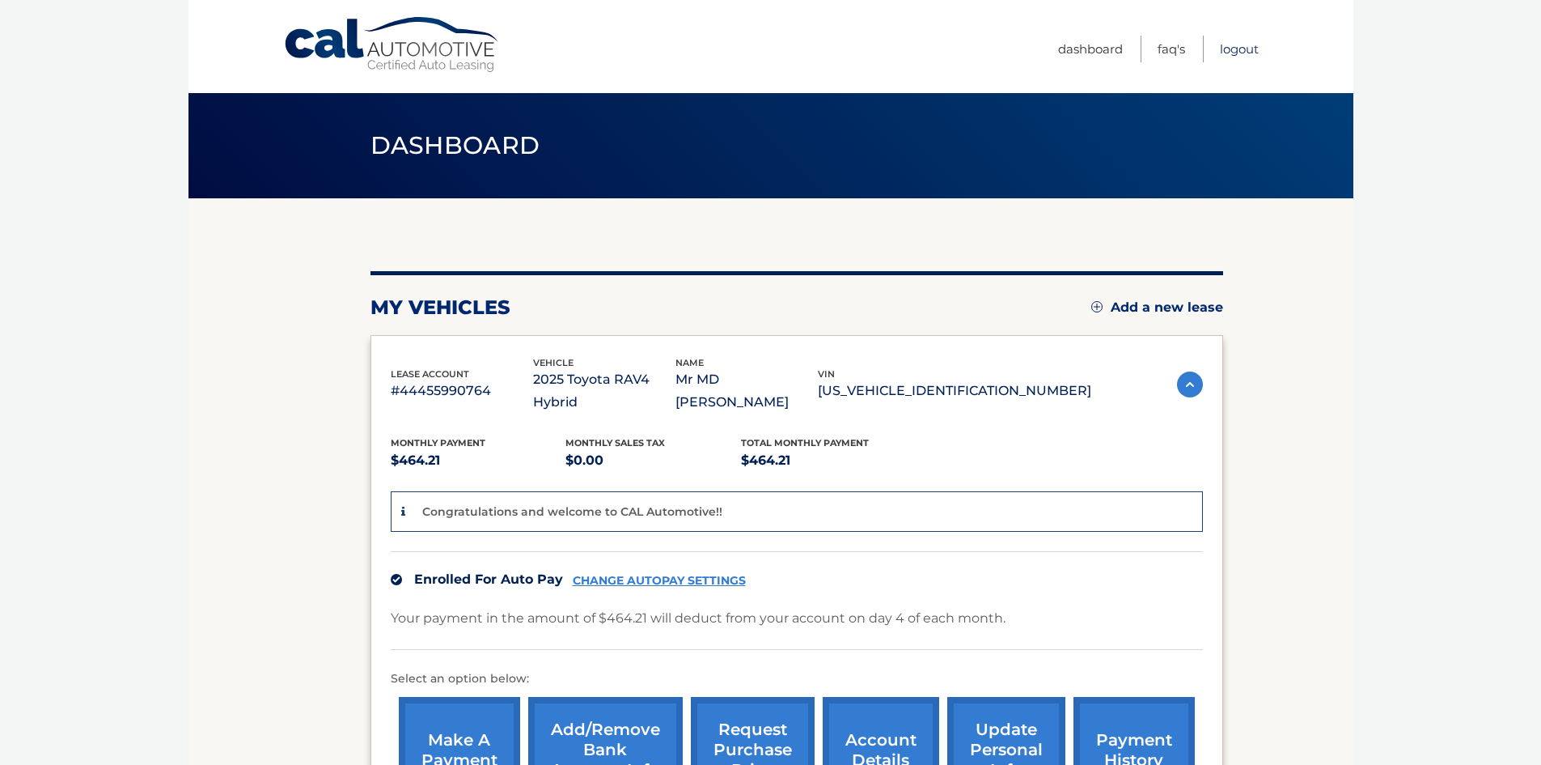
click at [1237, 47] on link "Logout" at bounding box center [1239, 49] width 39 height 27
